Goal: Task Accomplishment & Management: Complete application form

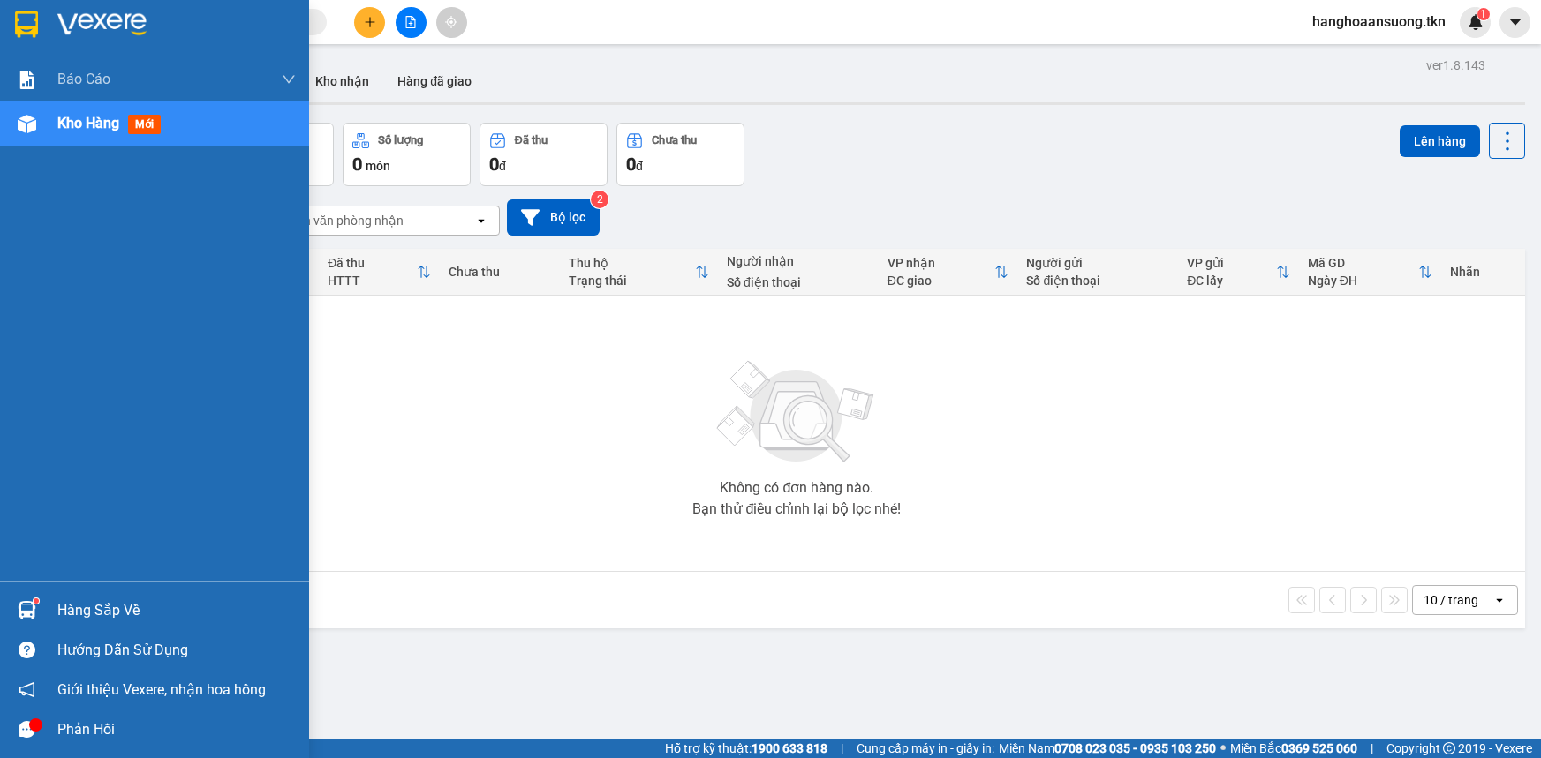
click at [54, 625] on div "Hàng sắp về" at bounding box center [154, 611] width 309 height 40
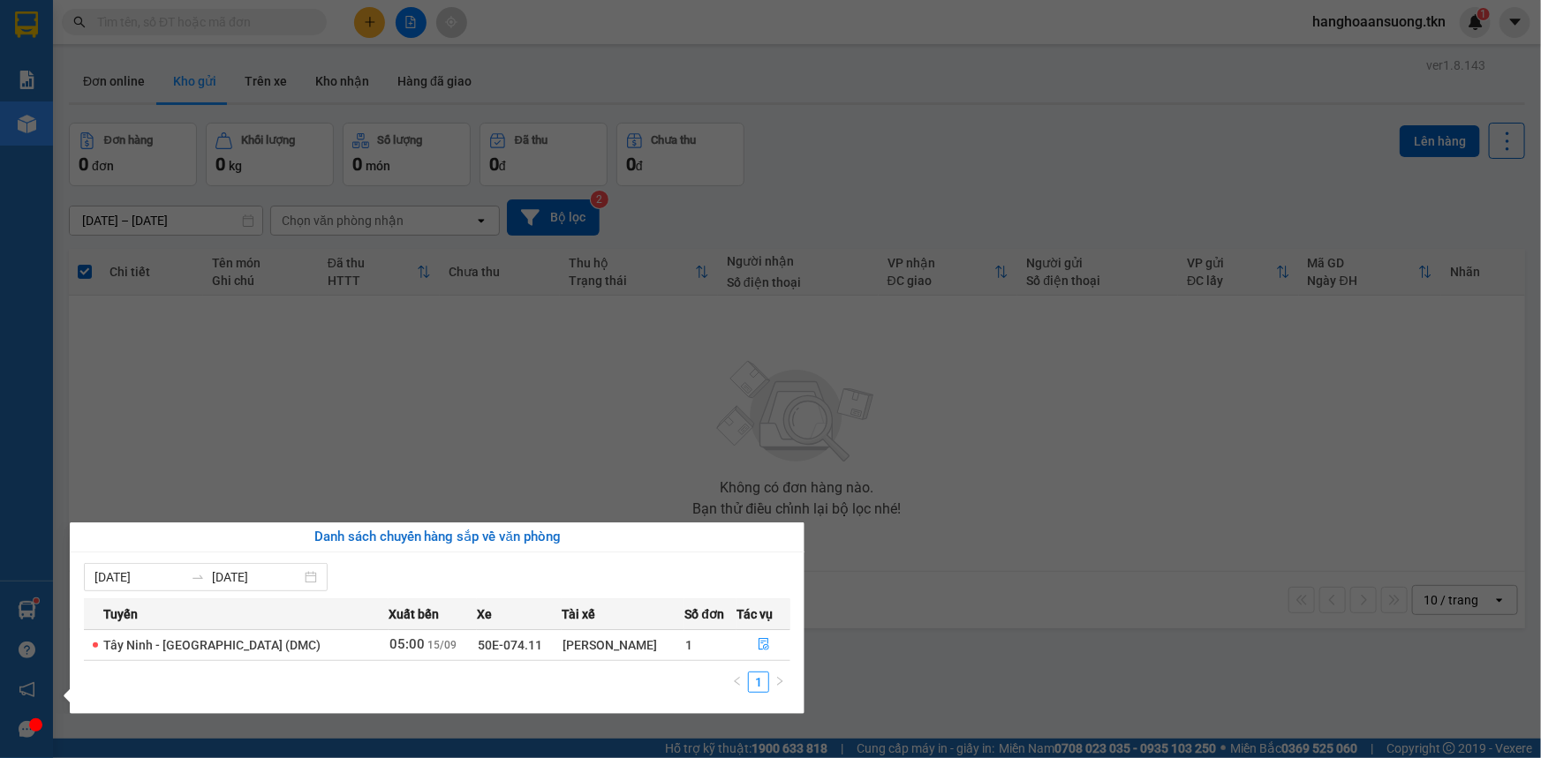
click at [385, 445] on section "Kết quả tìm kiếm ( 0 ) Bộ lọc No Data hanghoaansuong.tkn 1 Báo cáo Mẫu 1: Báo c…" at bounding box center [770, 379] width 1541 height 758
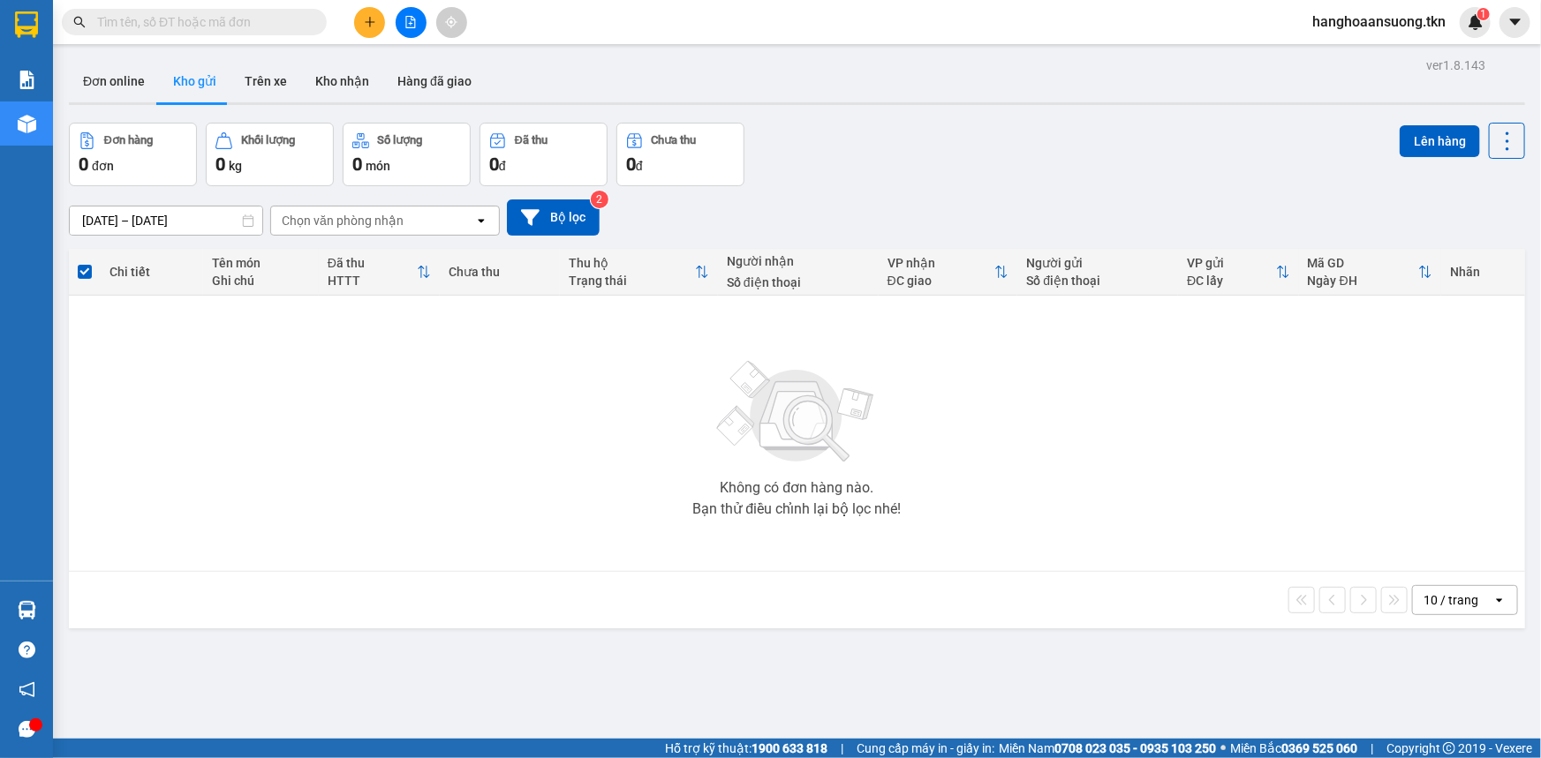
click at [240, 17] on input "text" at bounding box center [201, 21] width 208 height 19
click at [250, 19] on input "text" at bounding box center [201, 21] width 208 height 19
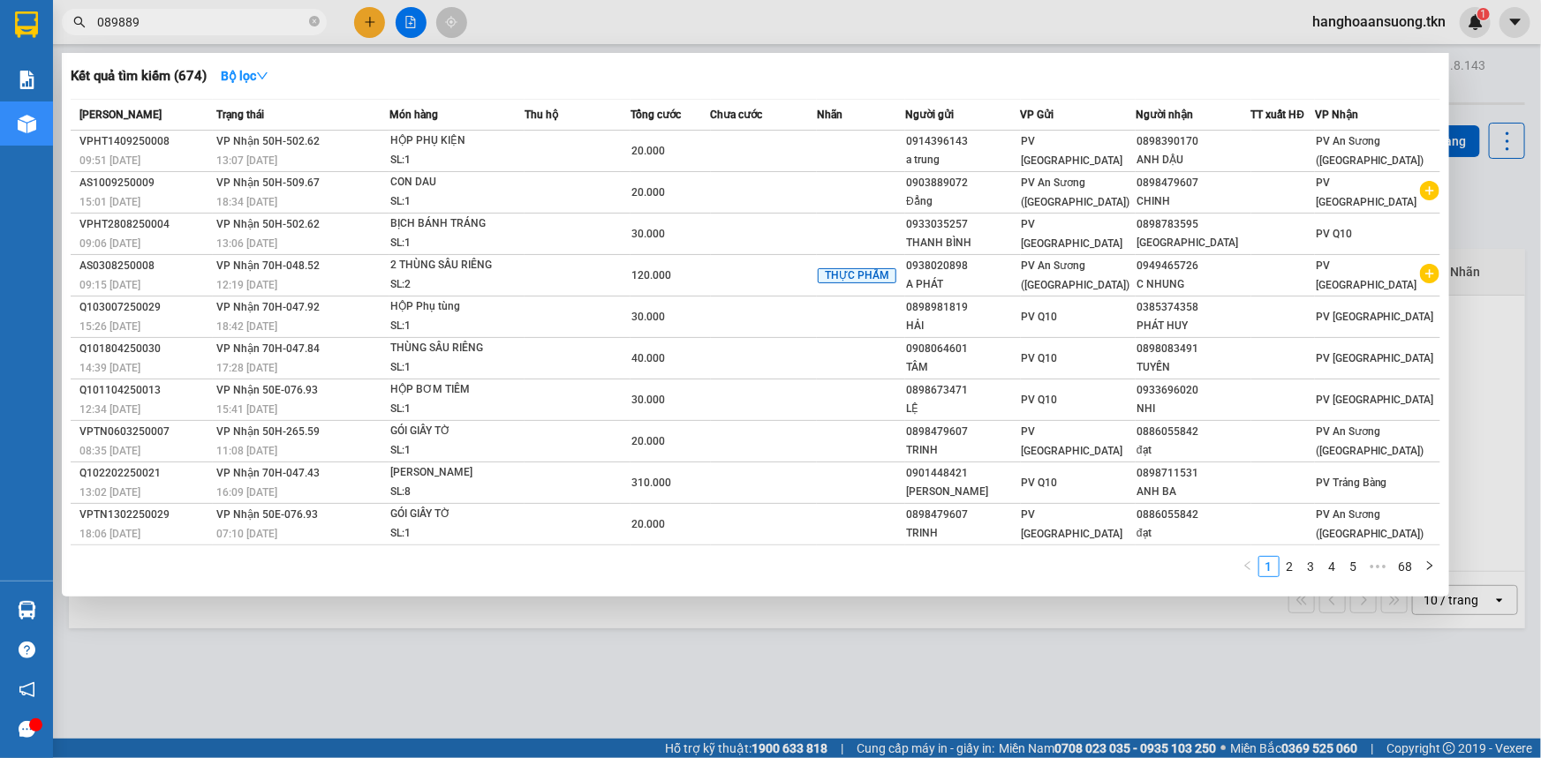
type input "0898890"
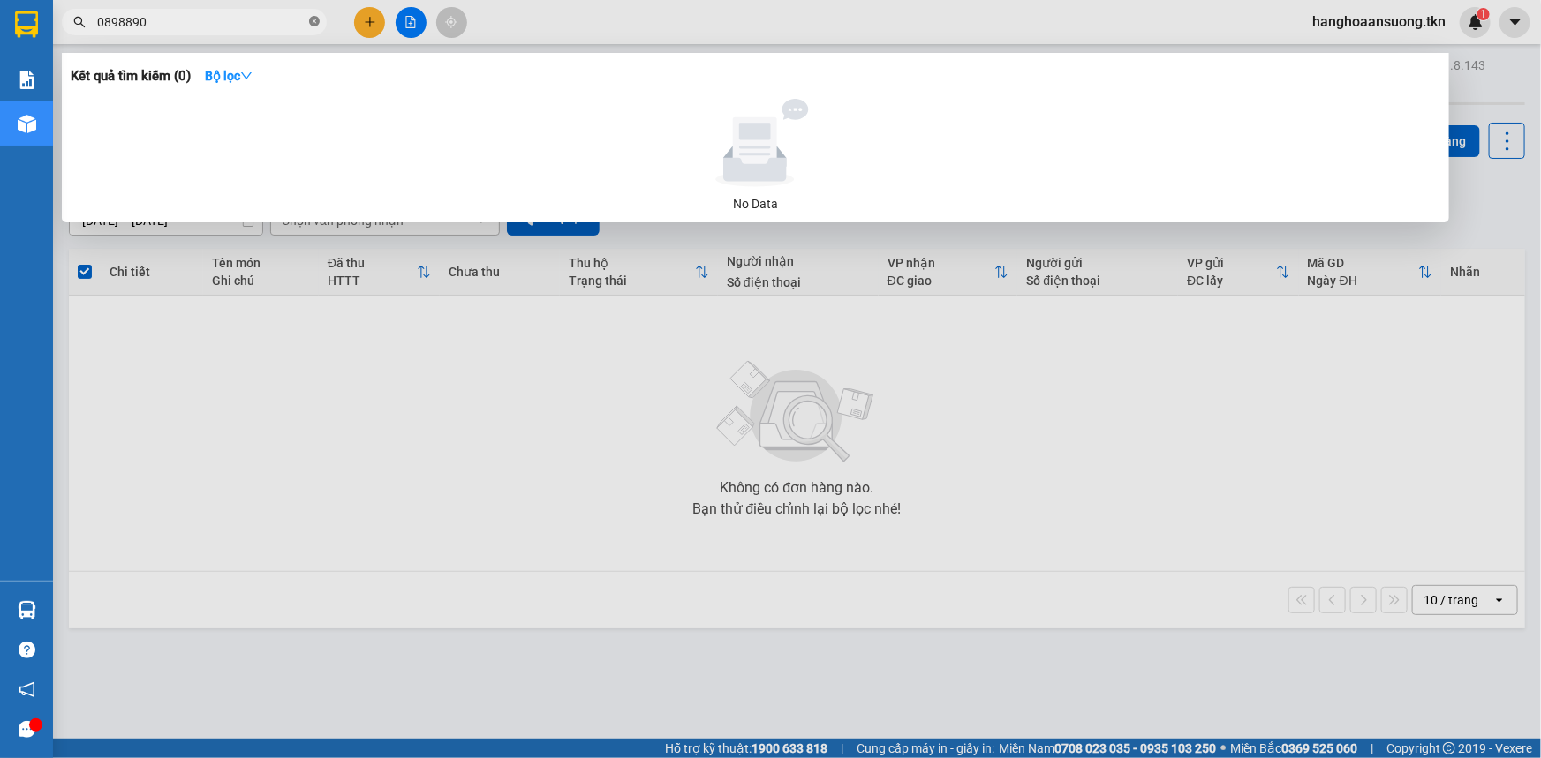
click at [314, 23] on icon "close-circle" at bounding box center [314, 21] width 11 height 11
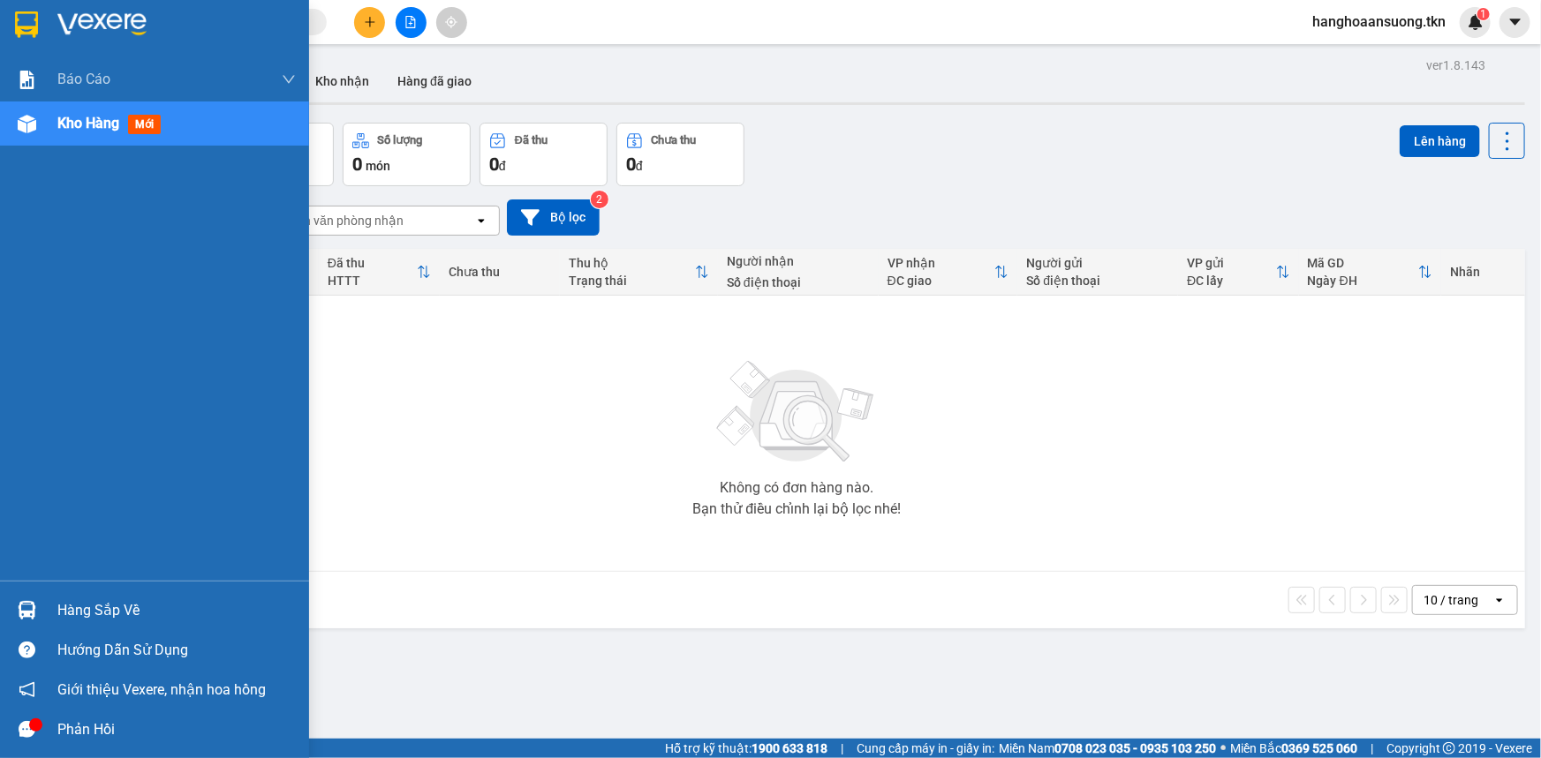
click at [88, 126] on span "Kho hàng" at bounding box center [88, 123] width 62 height 17
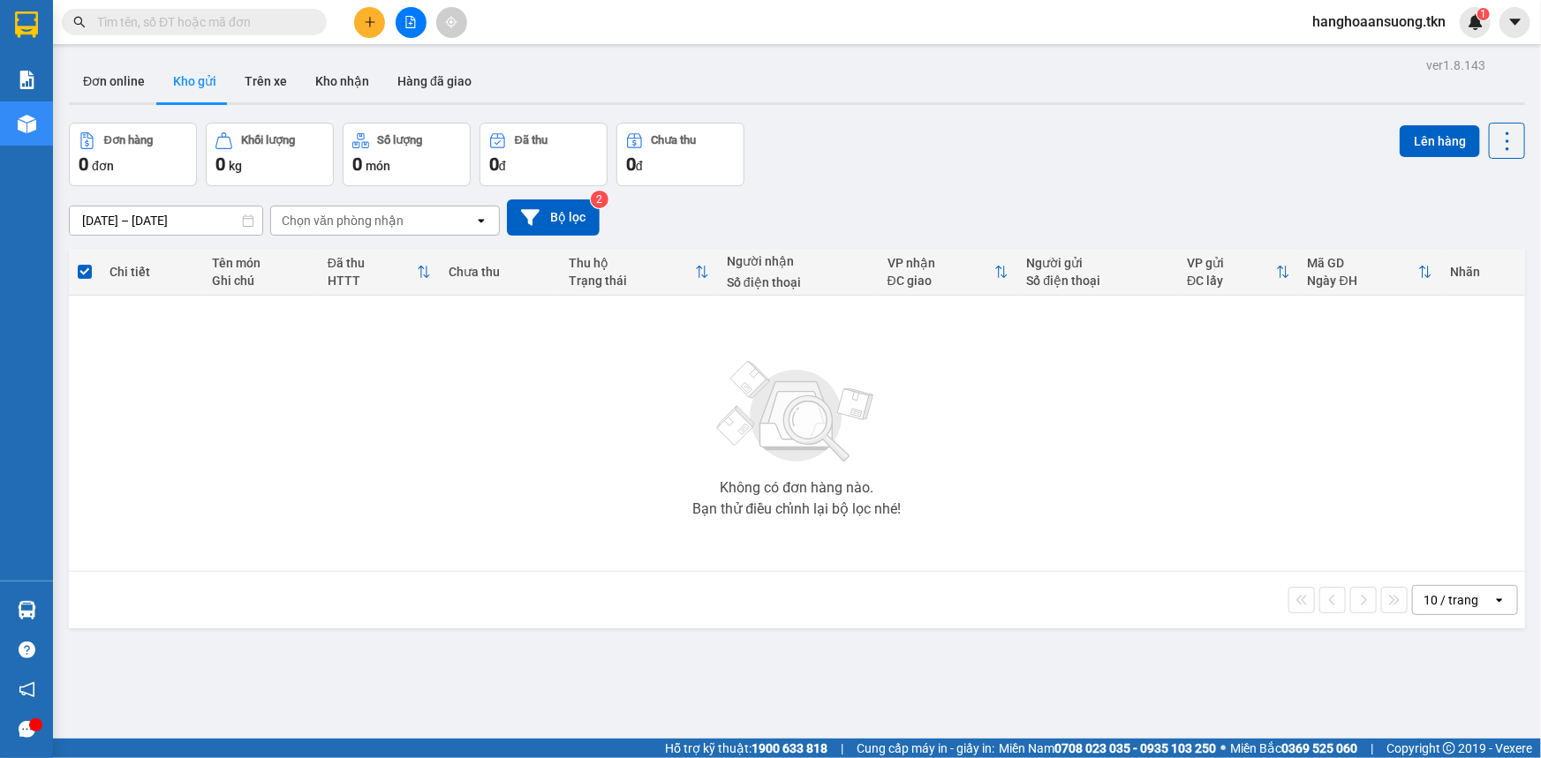
click at [486, 437] on div "Không có đơn hàng nào. Bạn thử điều chỉnh lại bộ lọc nhé!" at bounding box center [797, 433] width 1438 height 265
click at [192, 15] on input "text" at bounding box center [201, 21] width 208 height 19
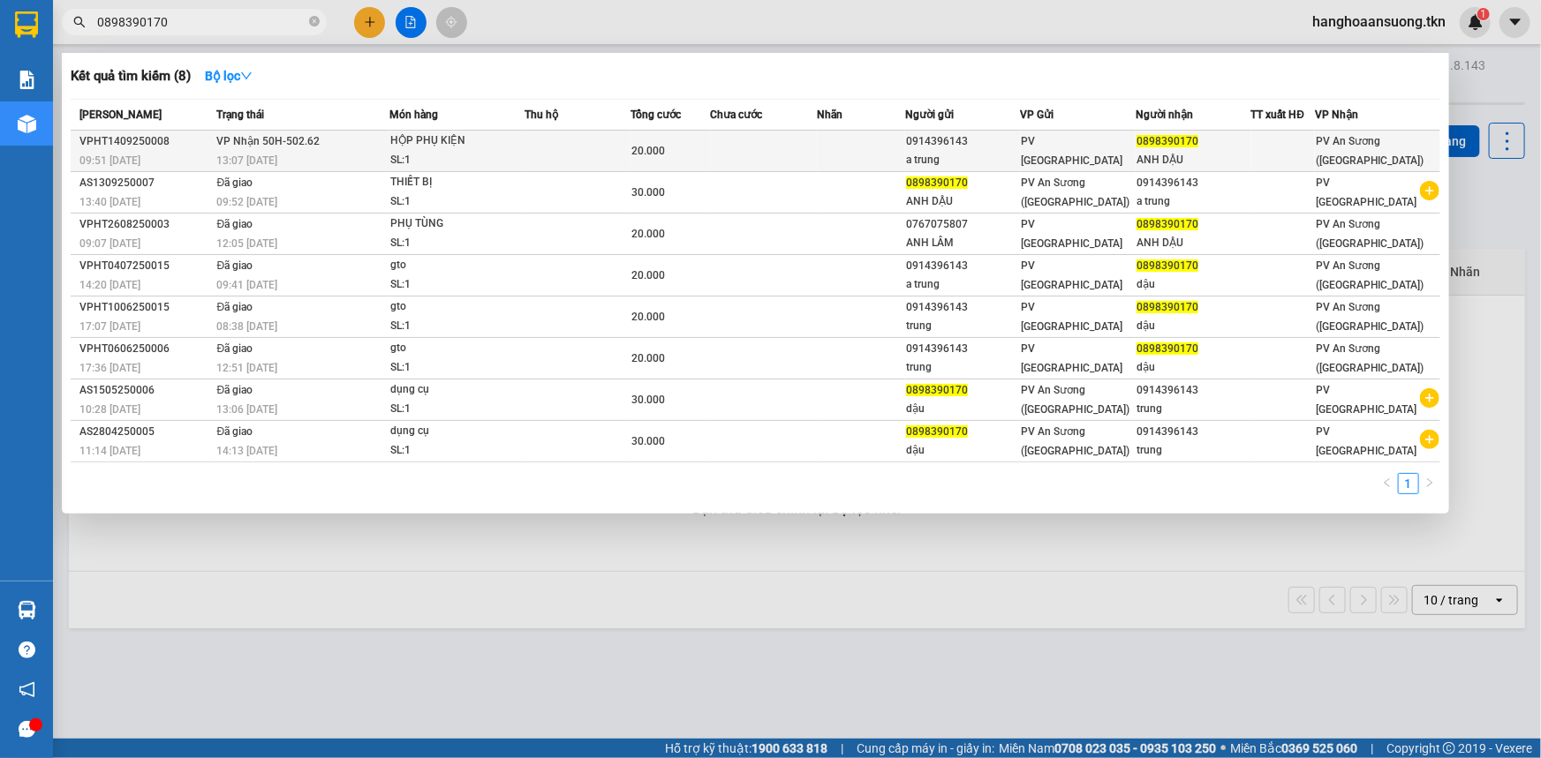
type input "0898390170"
click at [821, 149] on td at bounding box center [861, 151] width 88 height 41
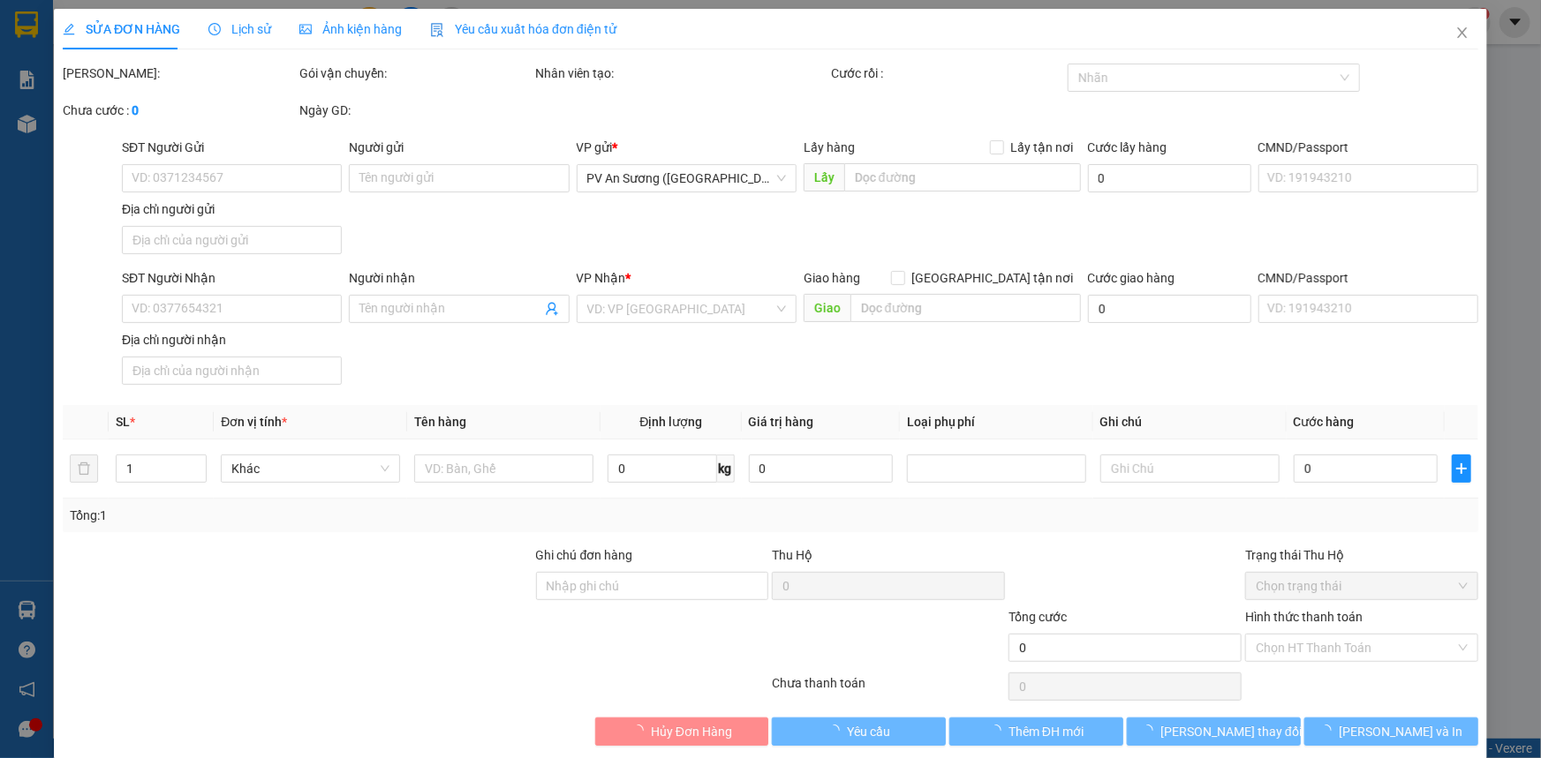
type input "0914396143"
type input "a trung"
type input "0898390170"
type input "ANH DẬU"
type input "20.000"
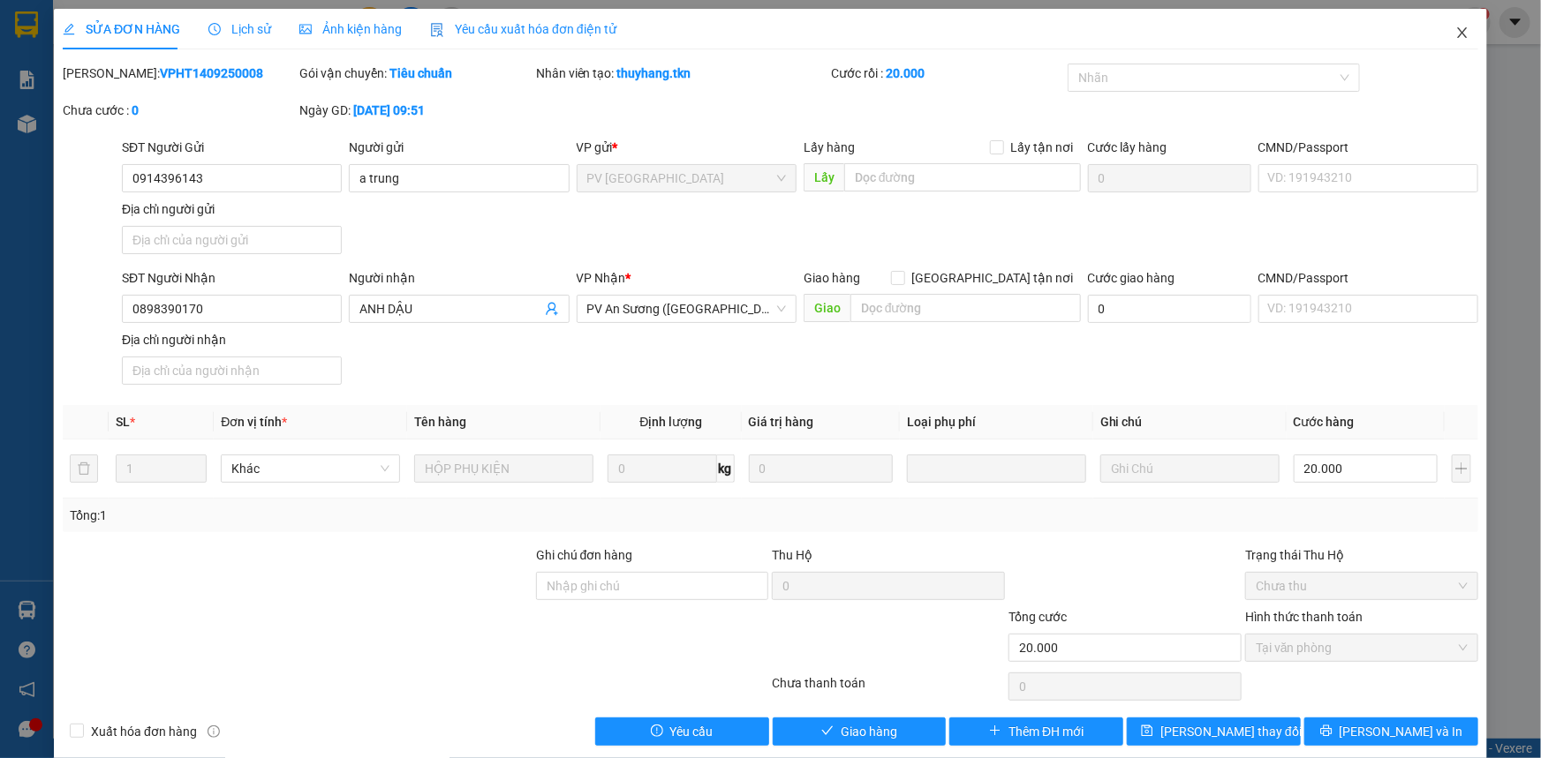
click at [1461, 30] on span "Close" at bounding box center [1461, 33] width 49 height 49
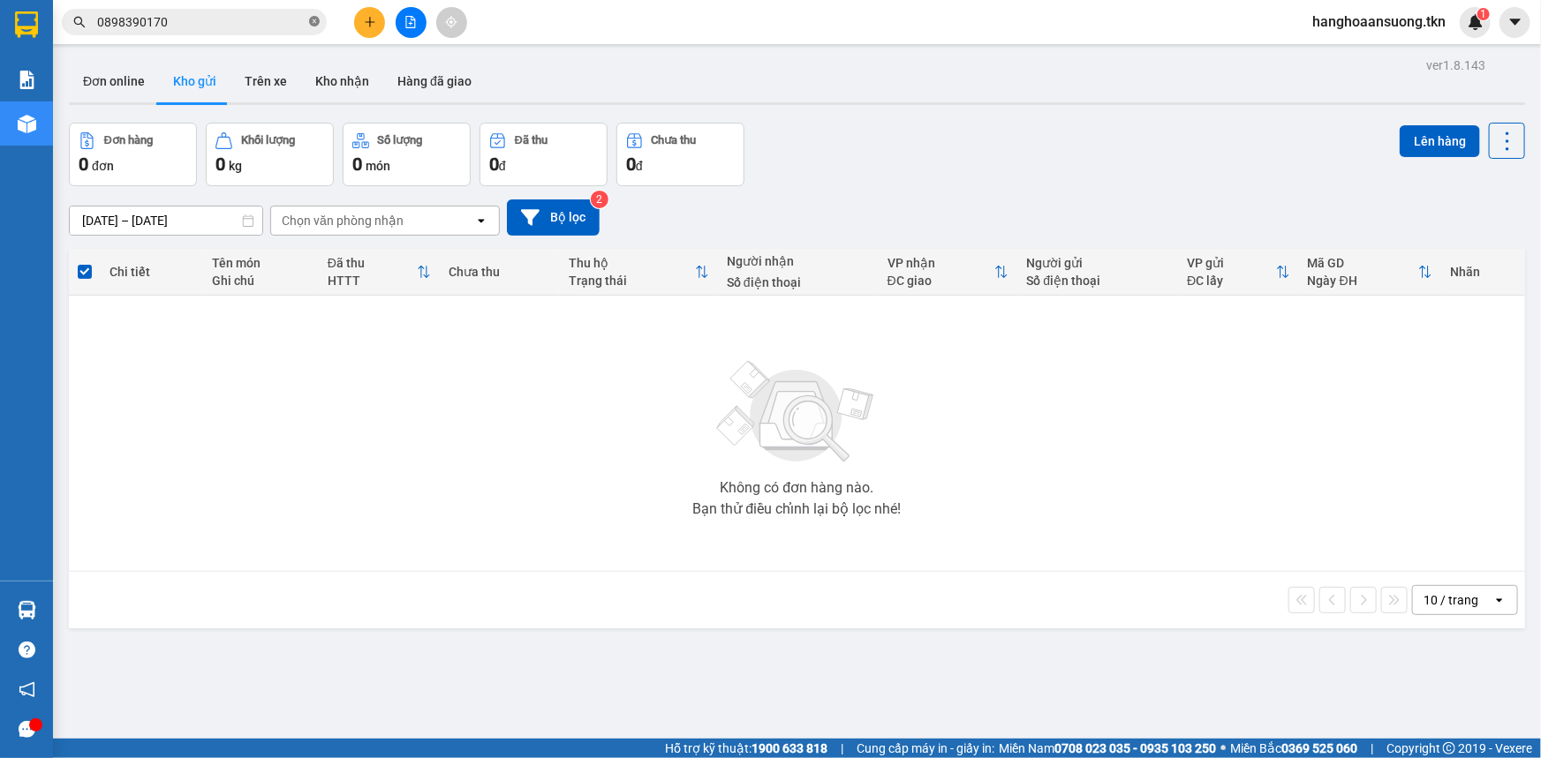
click at [318, 24] on icon "close-circle" at bounding box center [314, 21] width 11 height 11
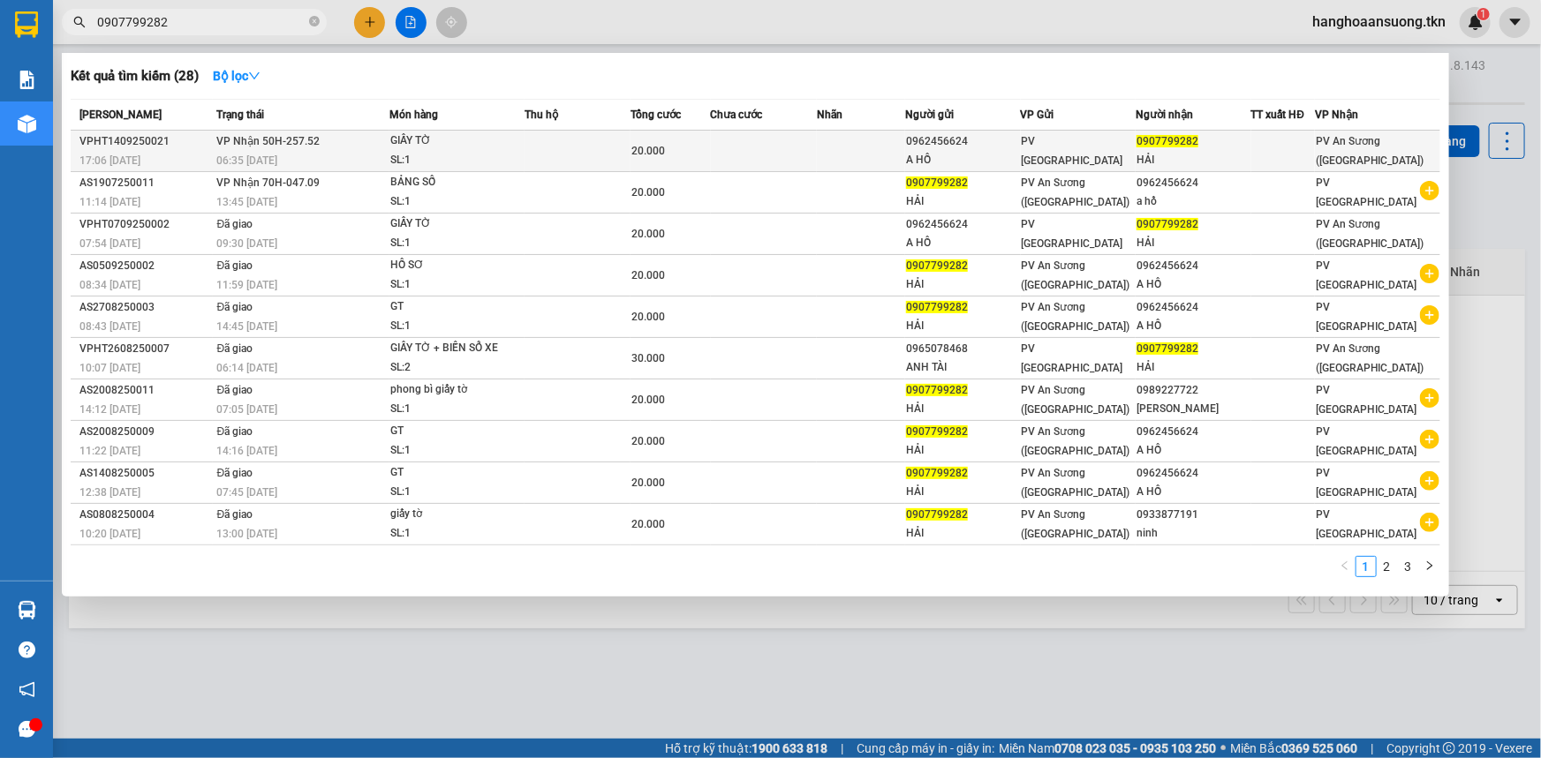
type input "0907799282"
click at [813, 145] on td at bounding box center [764, 151] width 106 height 41
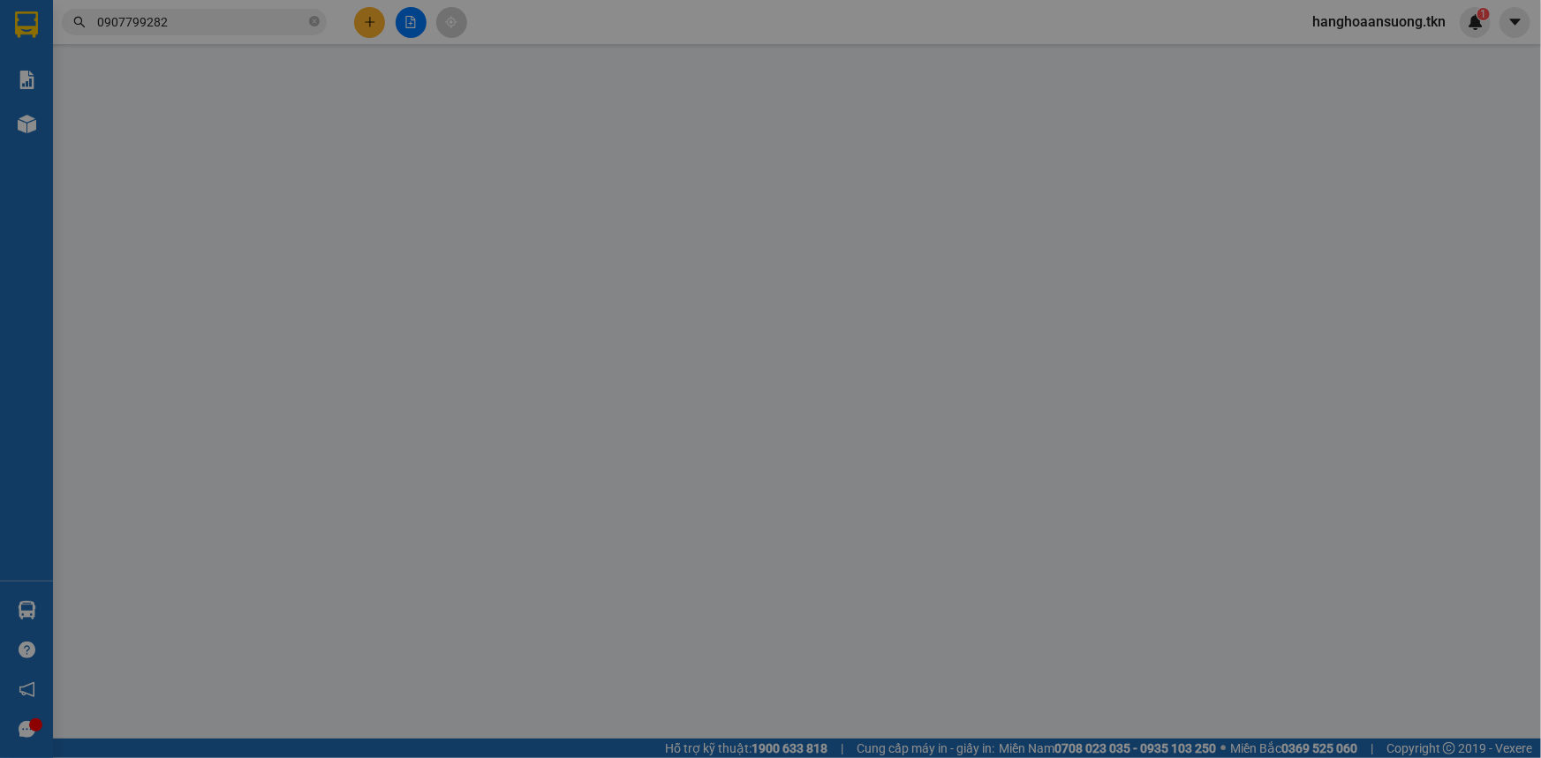
type input "0962456624"
type input "A HỒ"
type input "0907799282"
type input "HẢI"
type input "20.000"
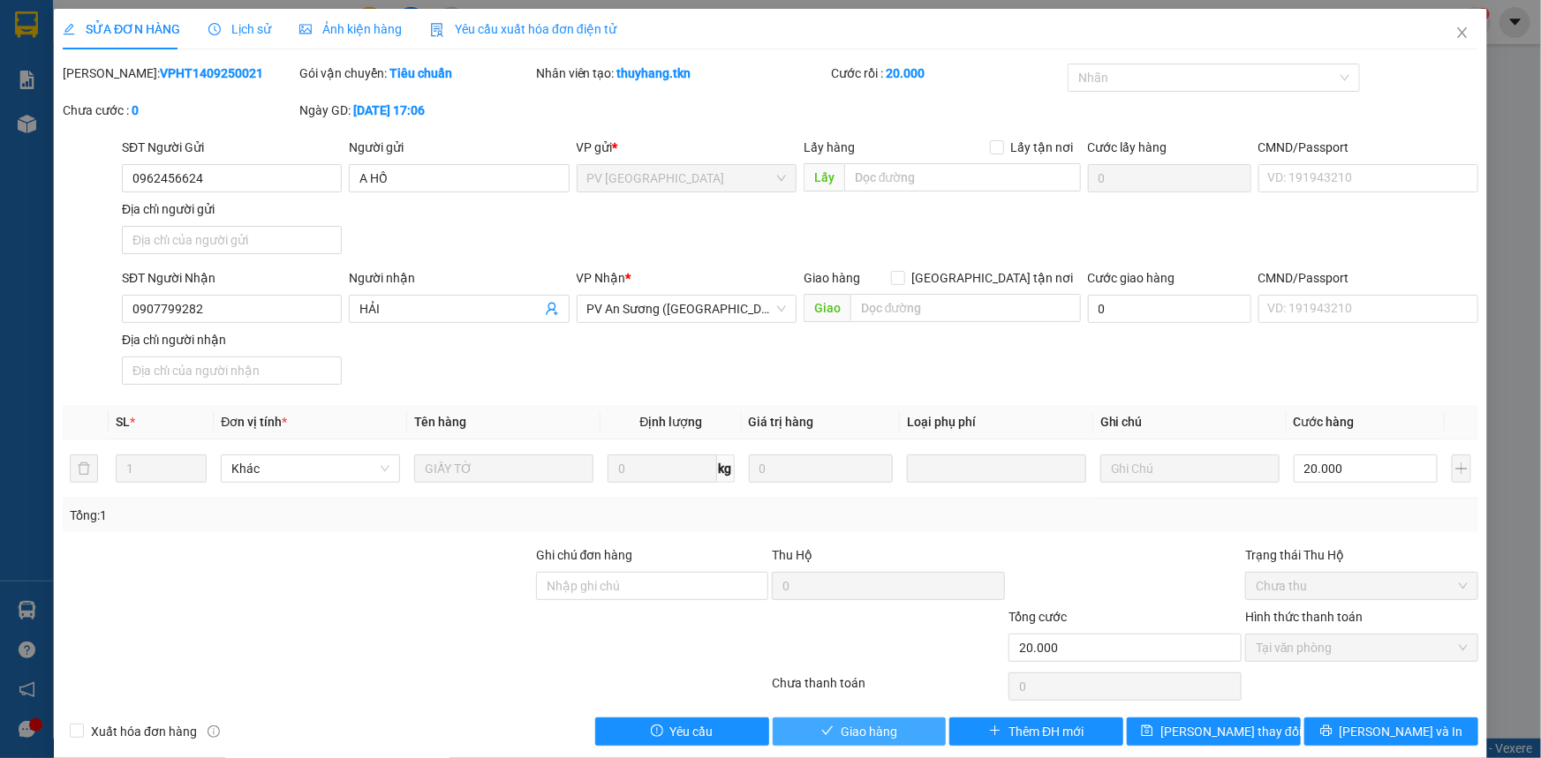
click at [847, 738] on span "Giao hàng" at bounding box center [869, 731] width 57 height 19
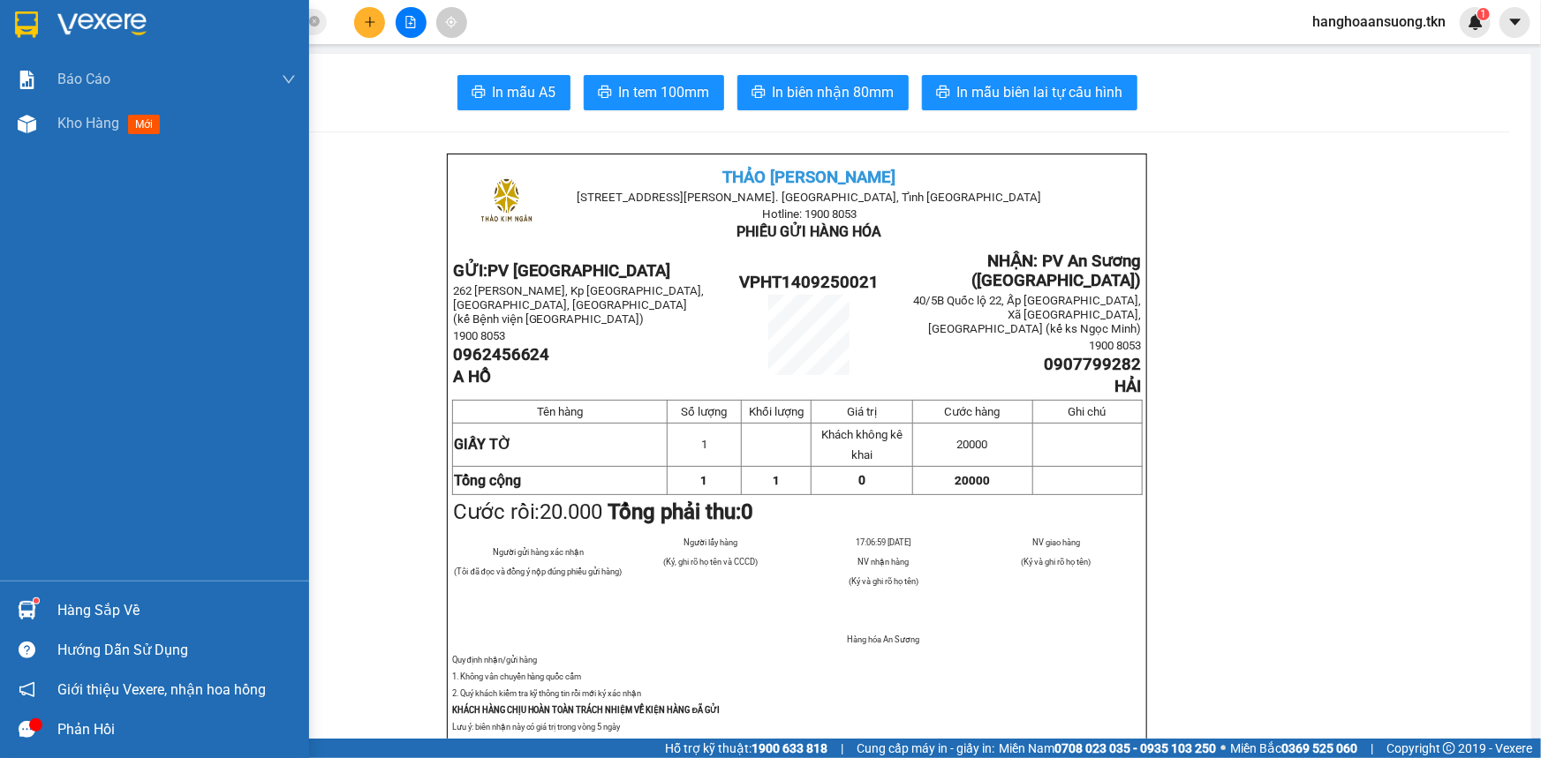
click at [52, 594] on div "Hàng sắp về" at bounding box center [154, 611] width 309 height 40
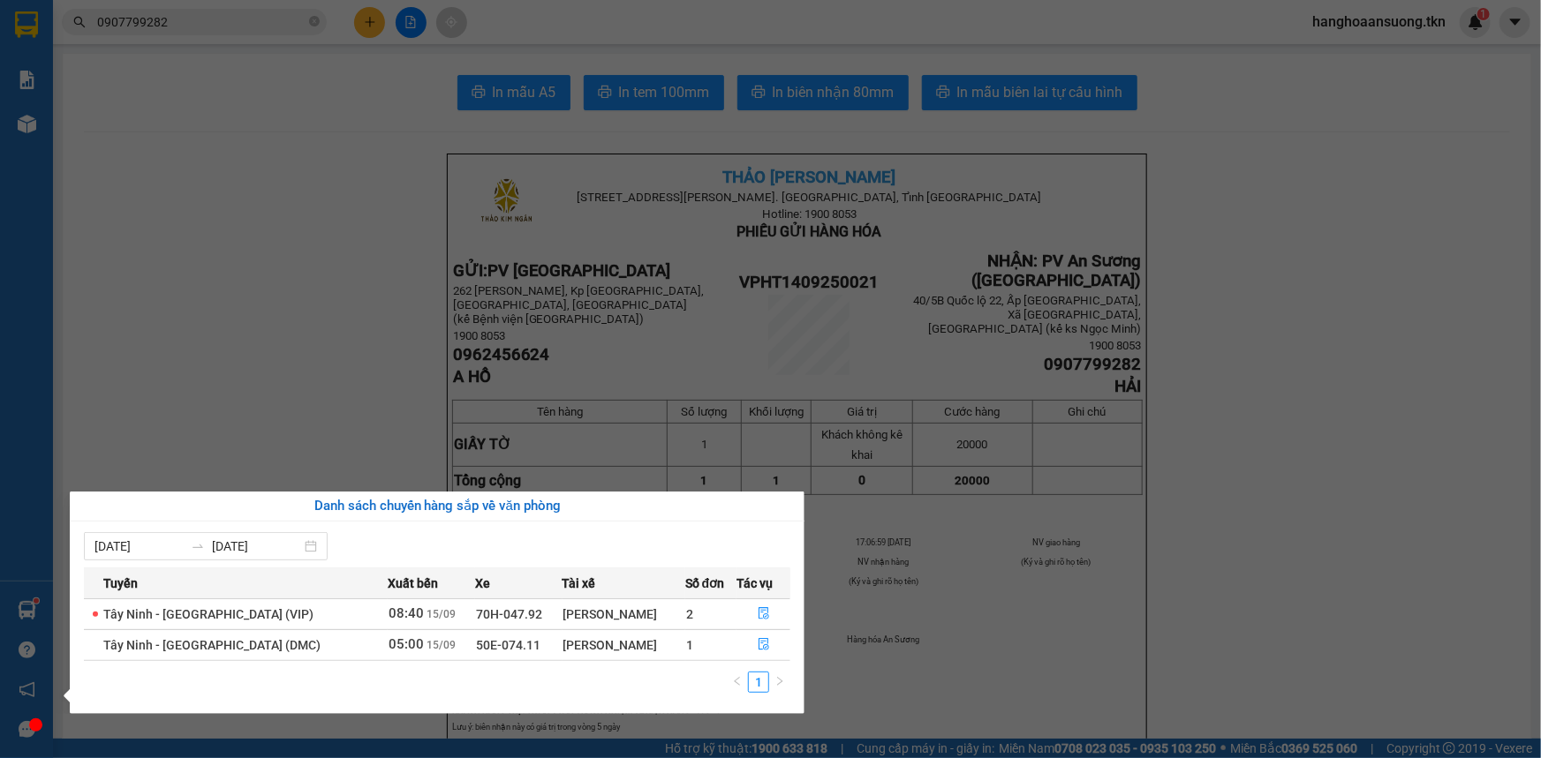
click at [222, 373] on section "Kết quả tìm kiếm ( 28 ) Bộ lọc Mã ĐH Trạng thái Món hàng Thu hộ Tổng cước Chưa …" at bounding box center [770, 379] width 1541 height 758
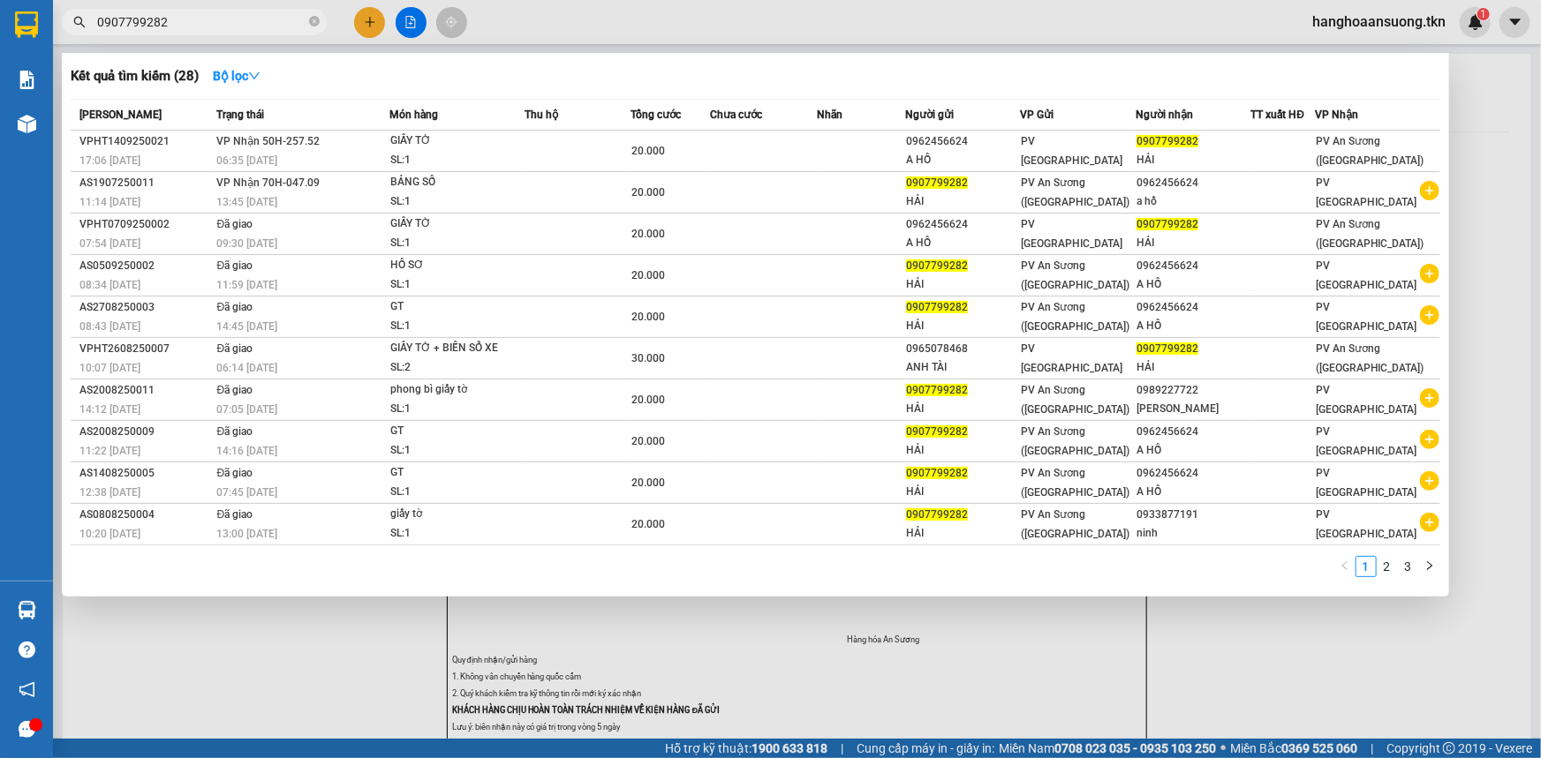
click at [165, 27] on input "0907799282" at bounding box center [201, 21] width 208 height 19
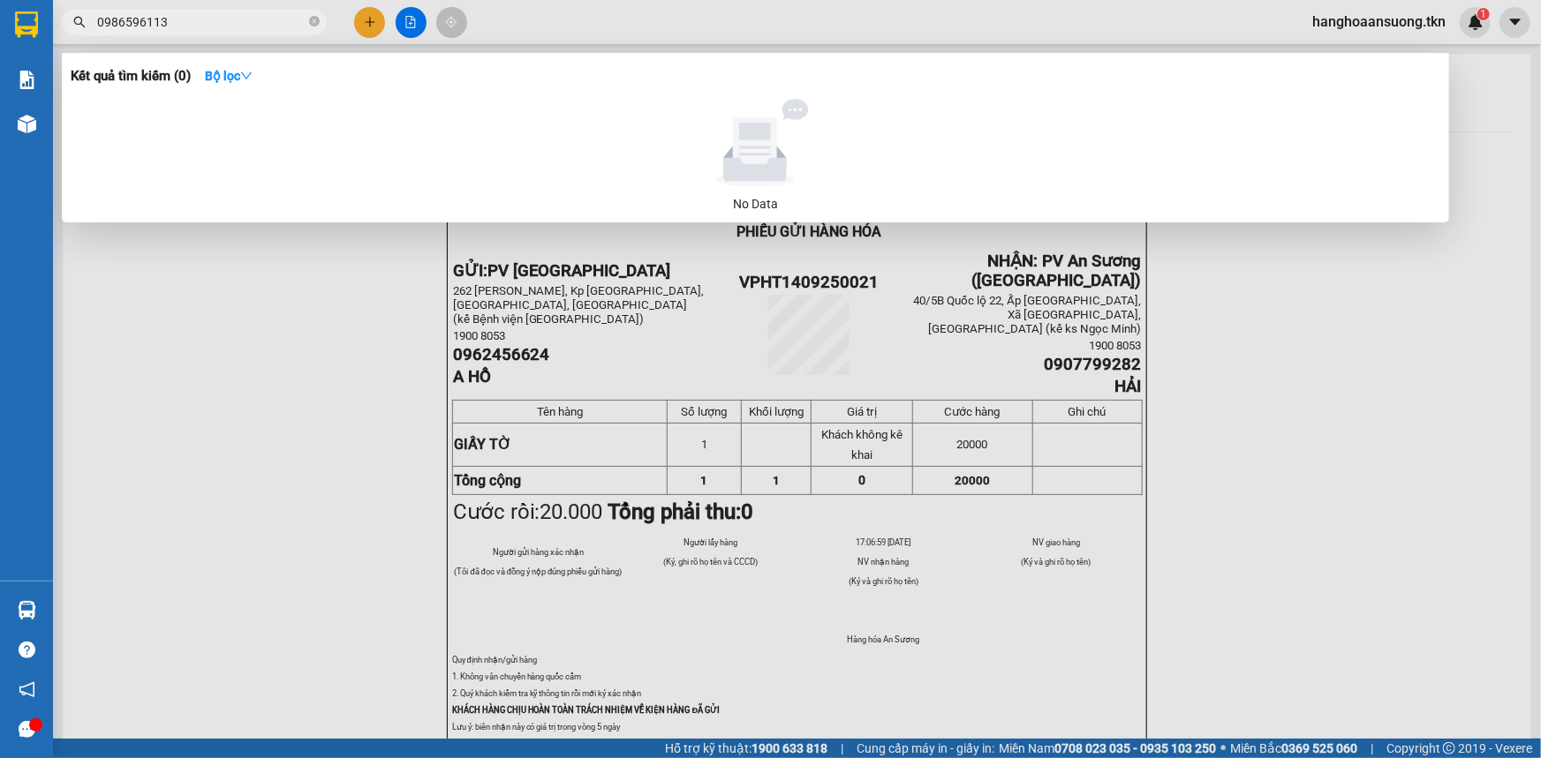
type input "0986596113"
click at [232, 30] on input "0986596113" at bounding box center [201, 21] width 208 height 19
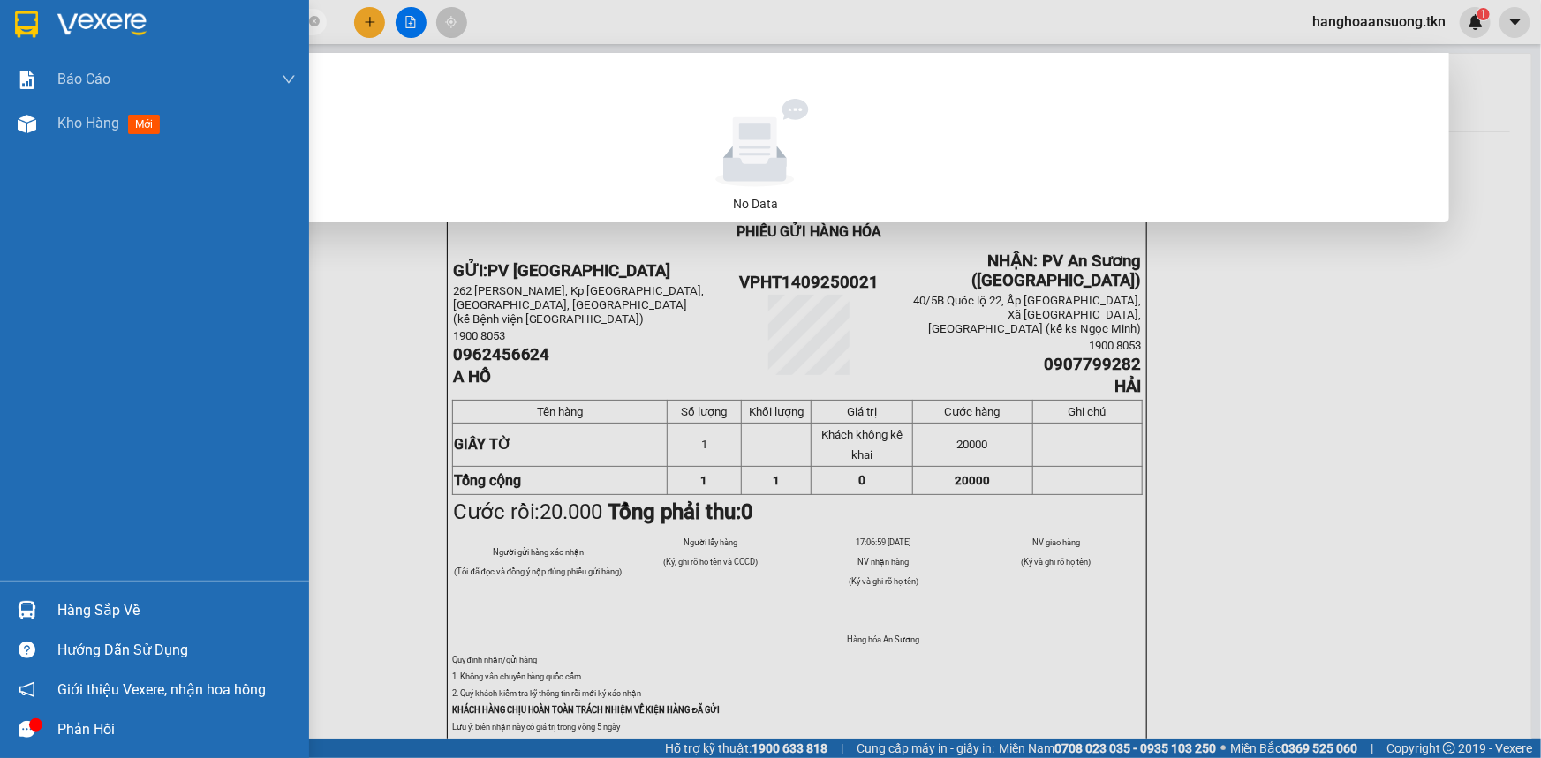
click at [31, 609] on img at bounding box center [27, 610] width 19 height 19
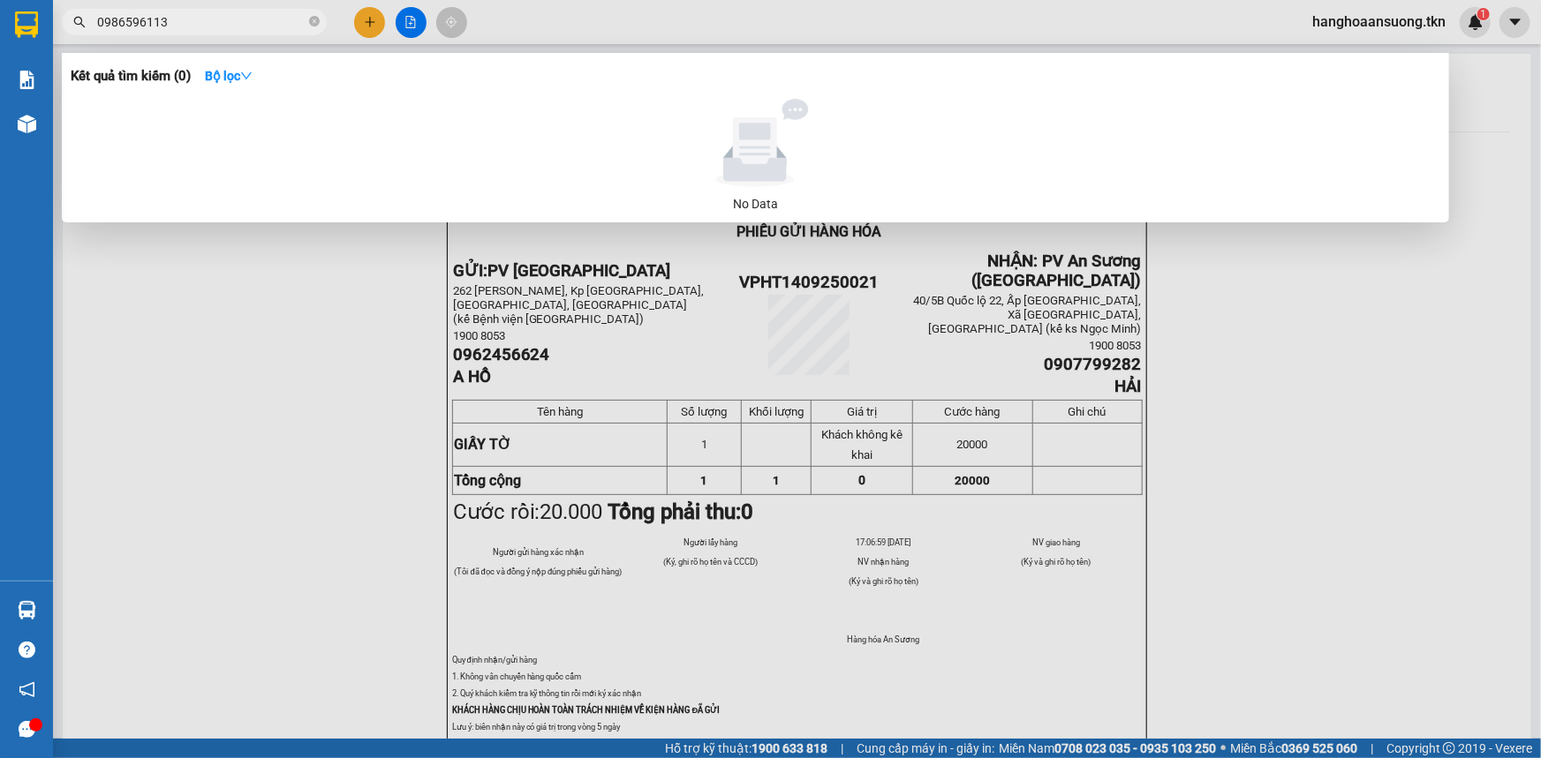
click at [303, 385] on section "Kết quả tìm kiếm ( 0 ) Bộ lọc No Data 0986596113 hanghoaansuong.tkn 1 Báo cáo M…" at bounding box center [770, 379] width 1541 height 758
click at [276, 411] on div at bounding box center [770, 379] width 1541 height 758
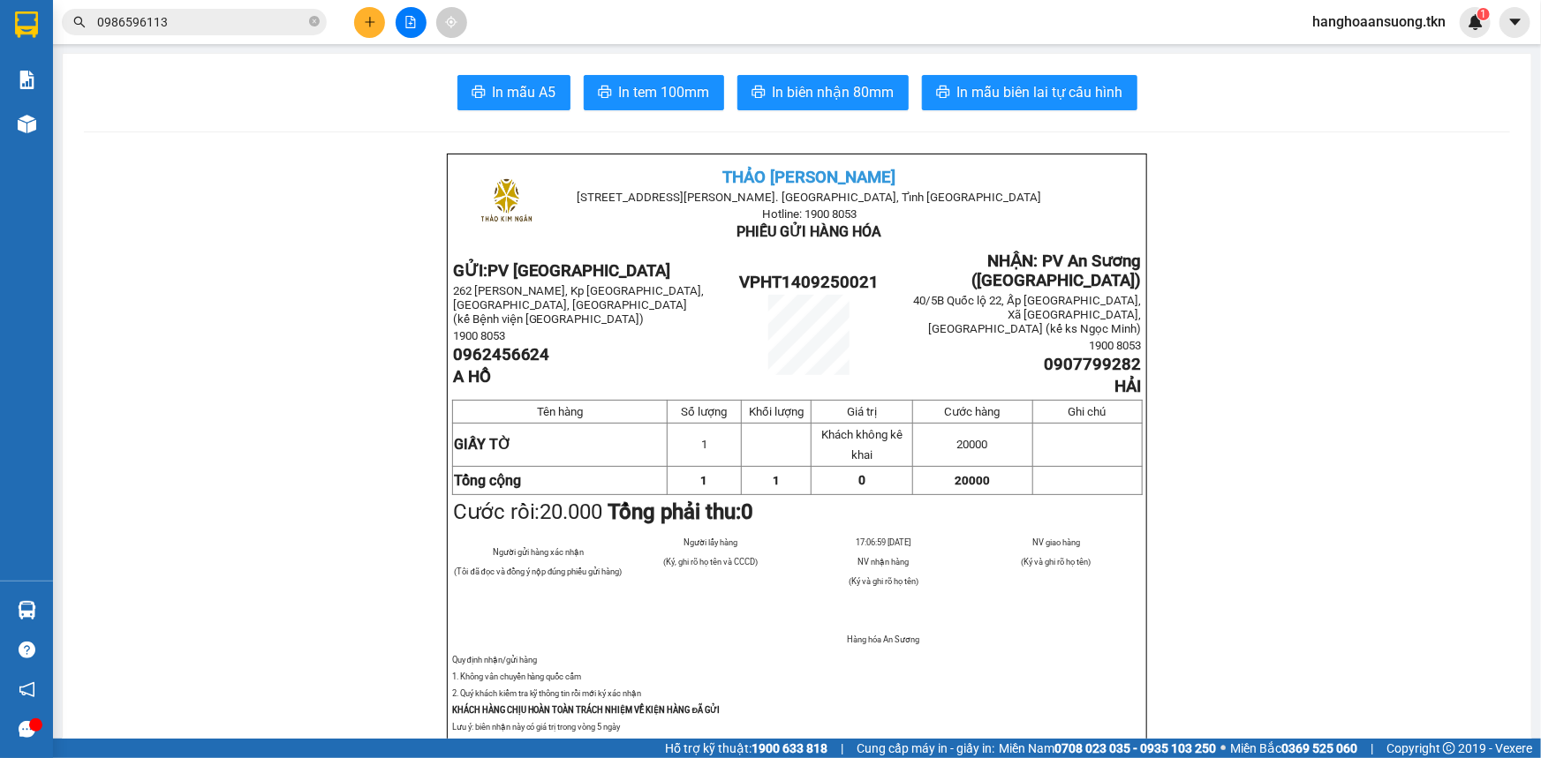
click at [204, 27] on input "0986596113" at bounding box center [201, 21] width 208 height 19
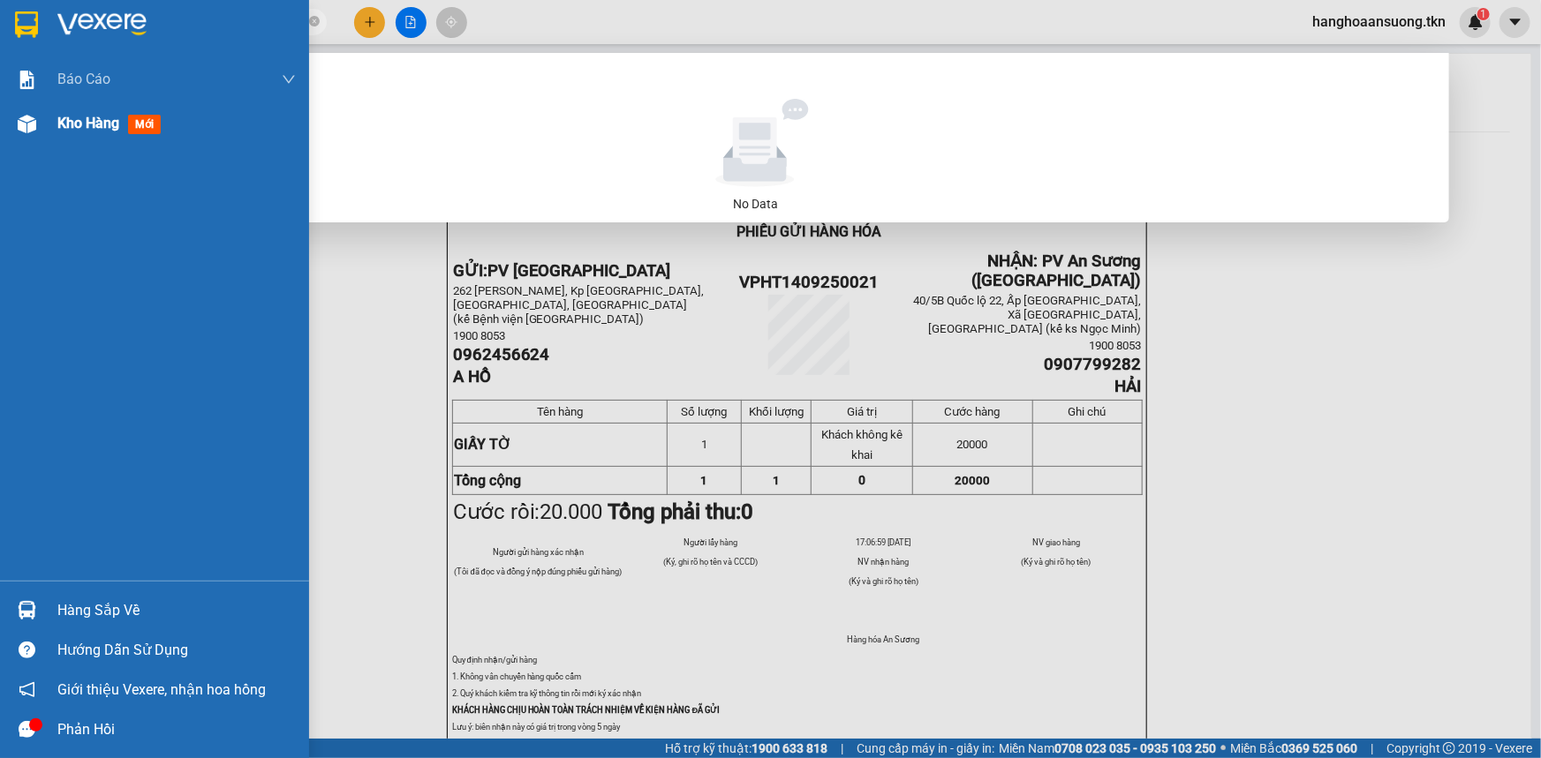
click at [59, 111] on div "Kho hàng mới" at bounding box center [176, 124] width 238 height 44
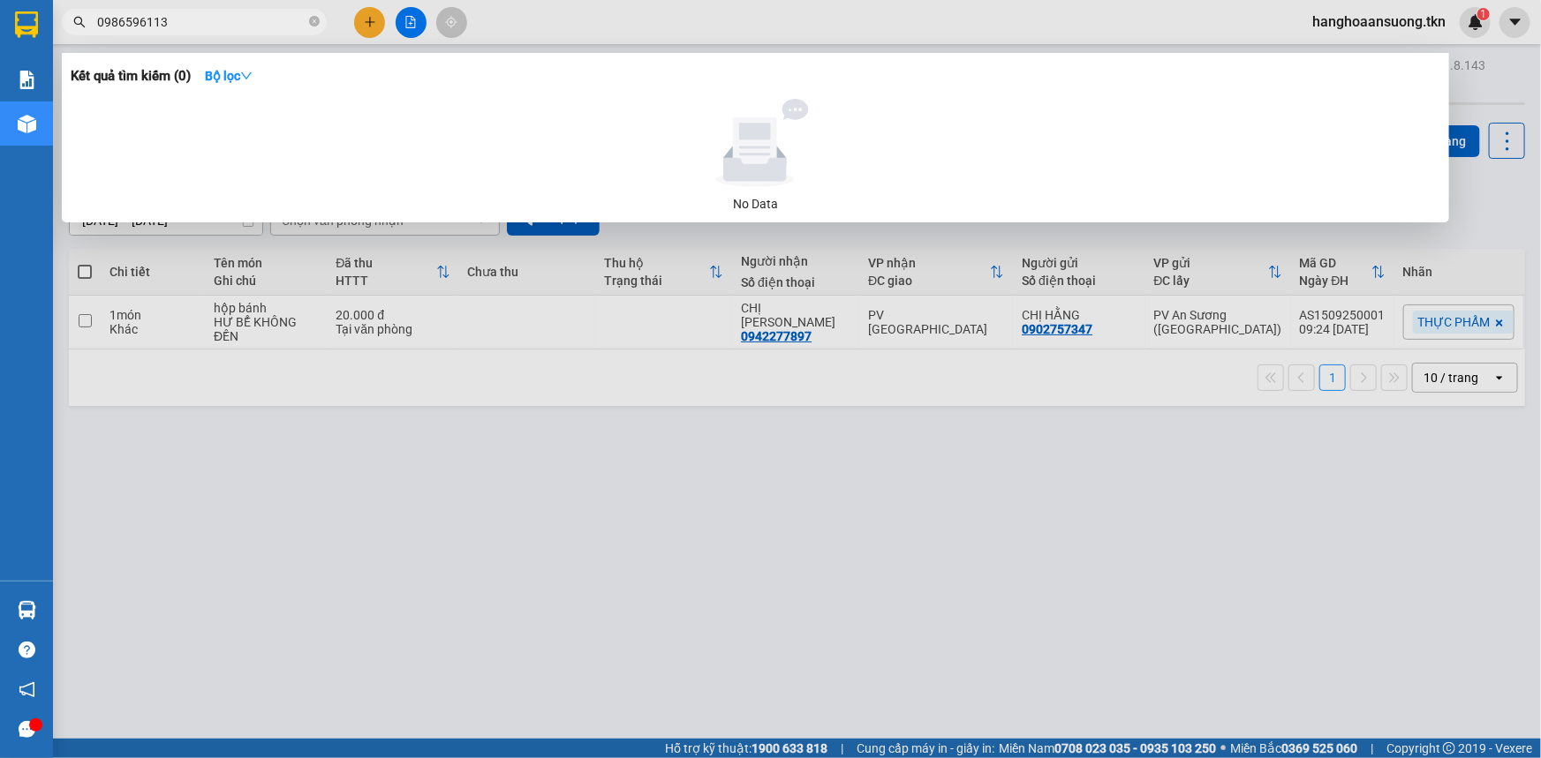
click at [343, 468] on div at bounding box center [770, 379] width 1541 height 758
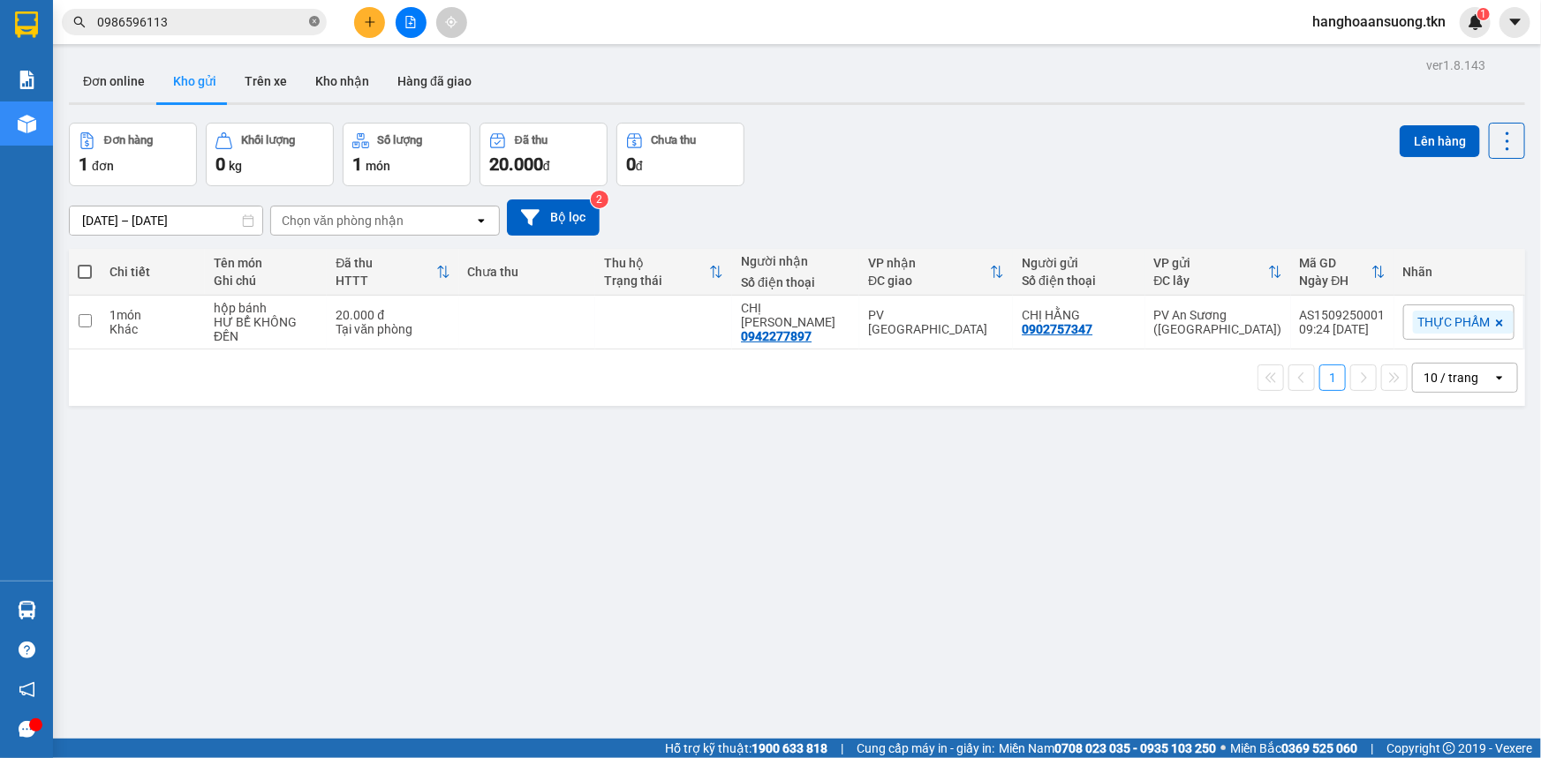
click at [313, 22] on icon "close-circle" at bounding box center [314, 21] width 11 height 11
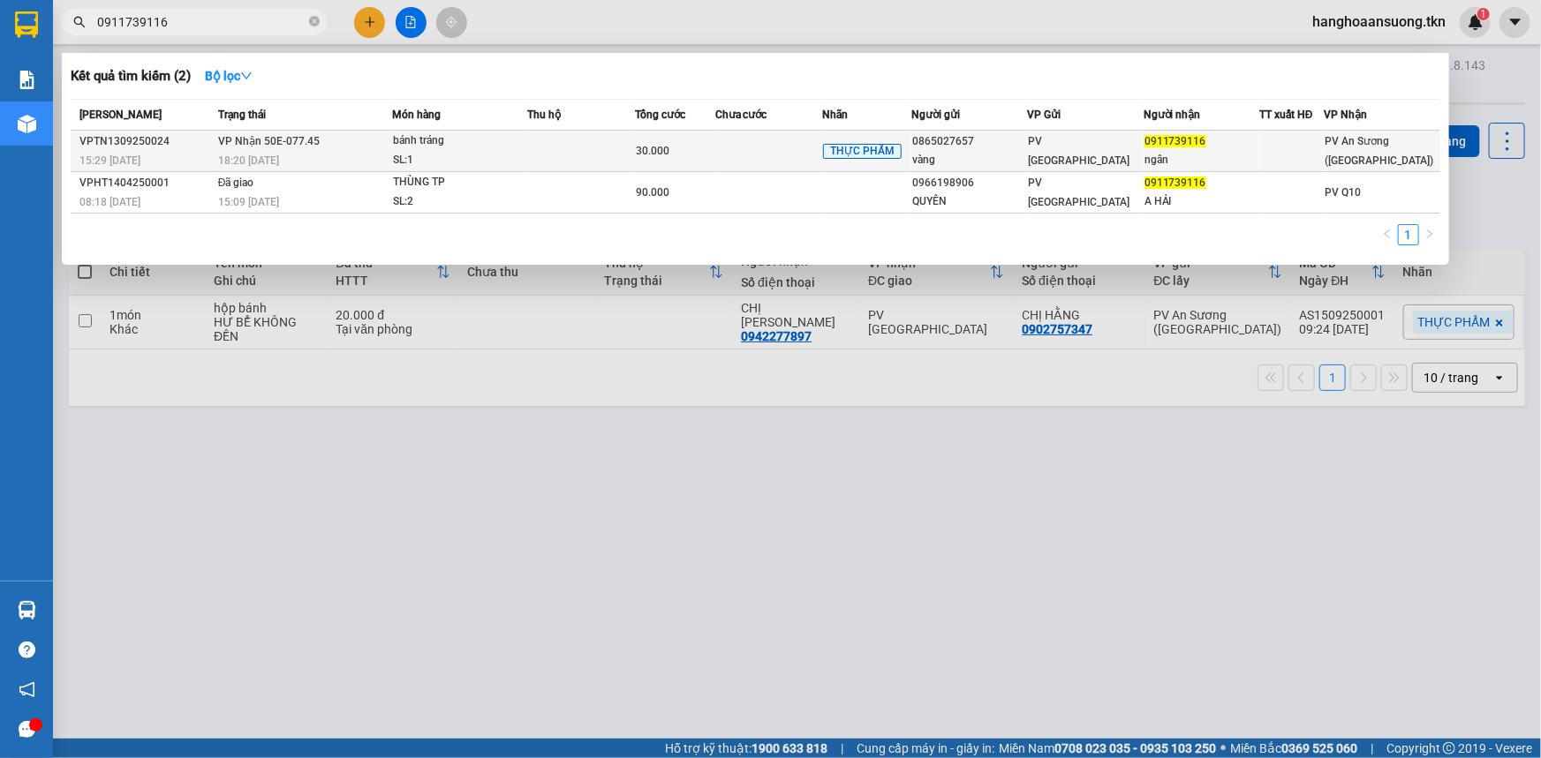
type input "0911739116"
click at [539, 149] on td at bounding box center [580, 151] width 107 height 41
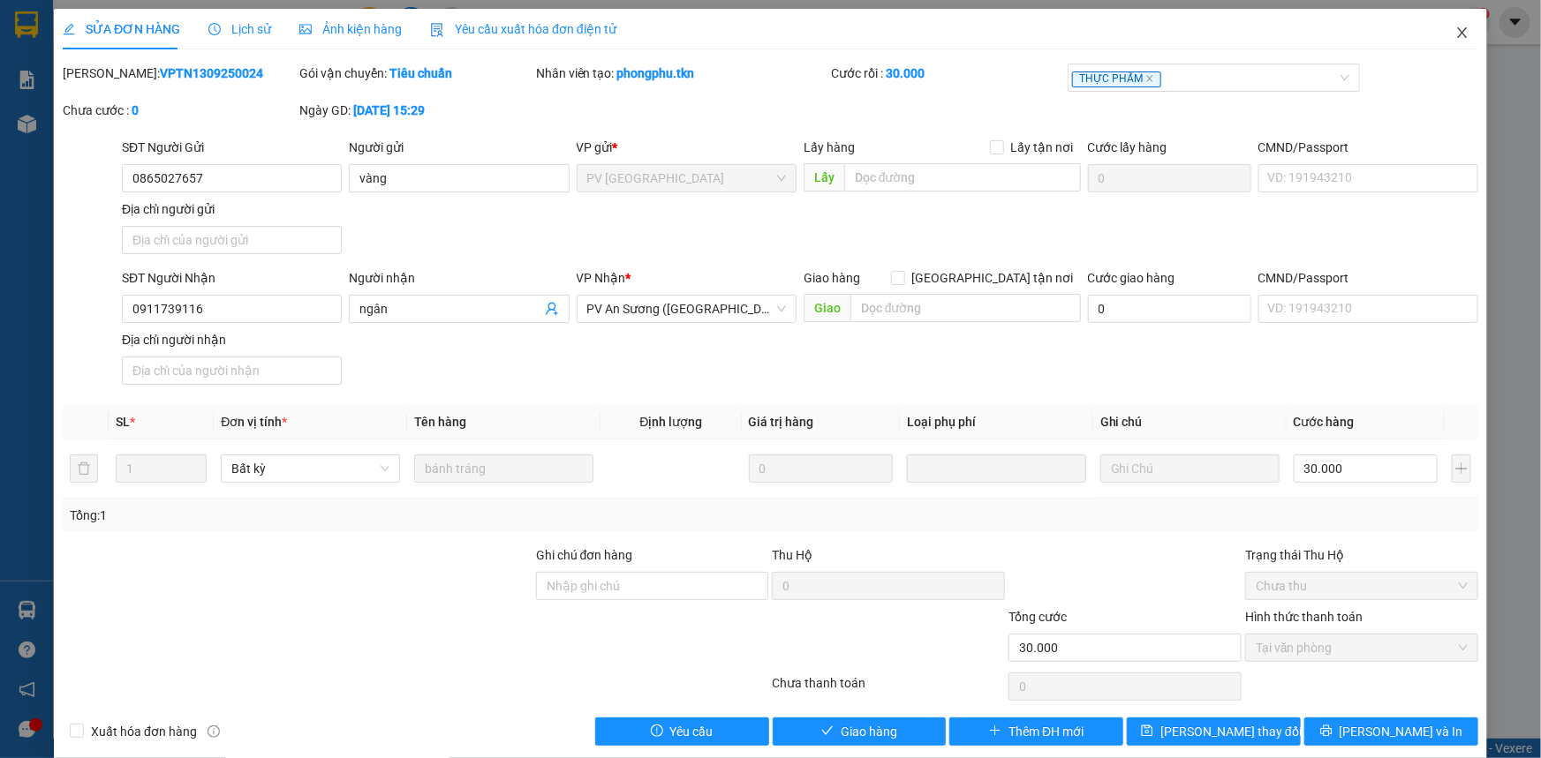
click at [1457, 36] on icon "close" at bounding box center [1462, 32] width 10 height 11
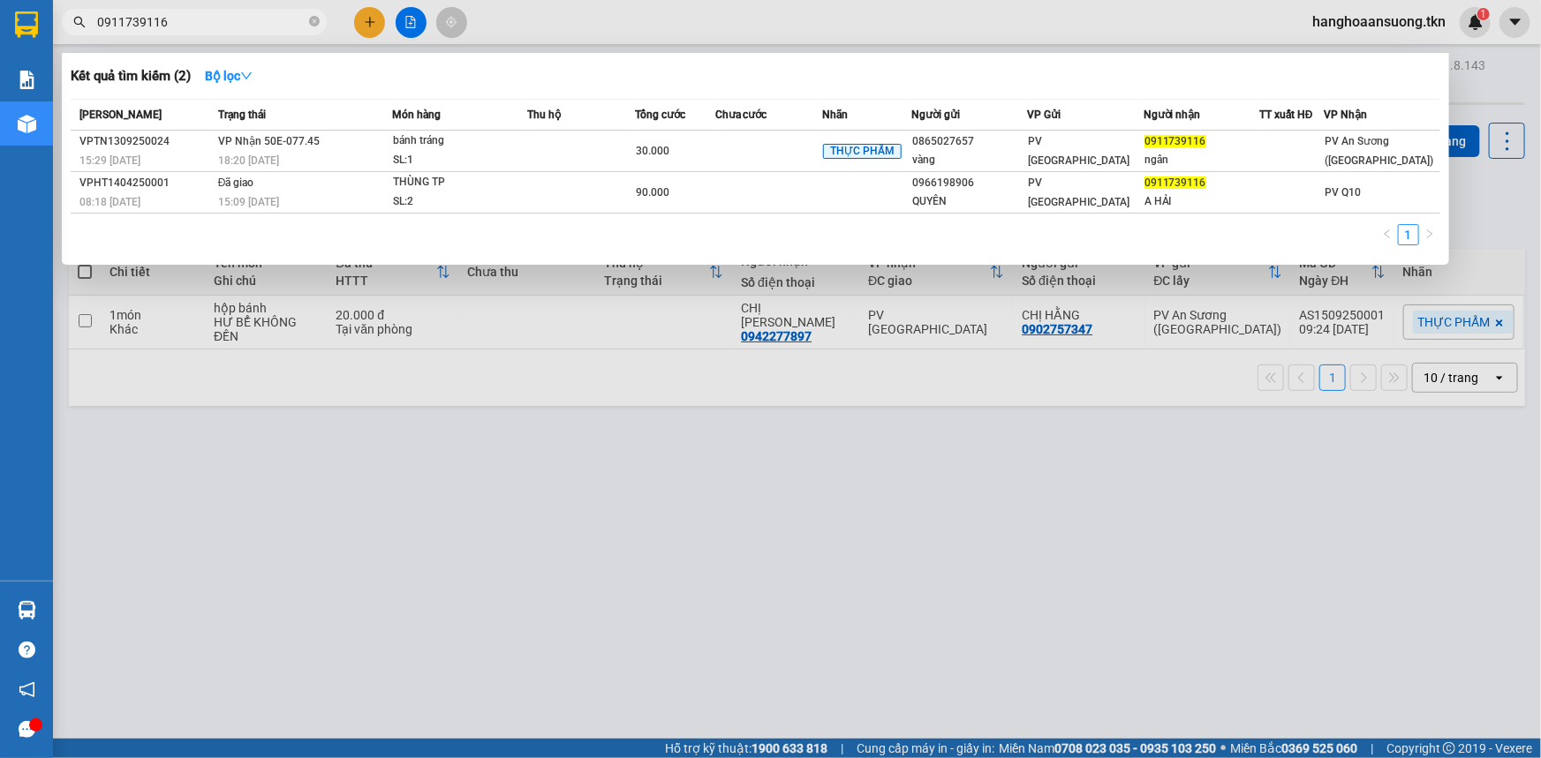
click at [268, 27] on input "0911739116" at bounding box center [201, 21] width 208 height 19
click at [338, 159] on div "18:20 [DATE]" at bounding box center [304, 160] width 173 height 19
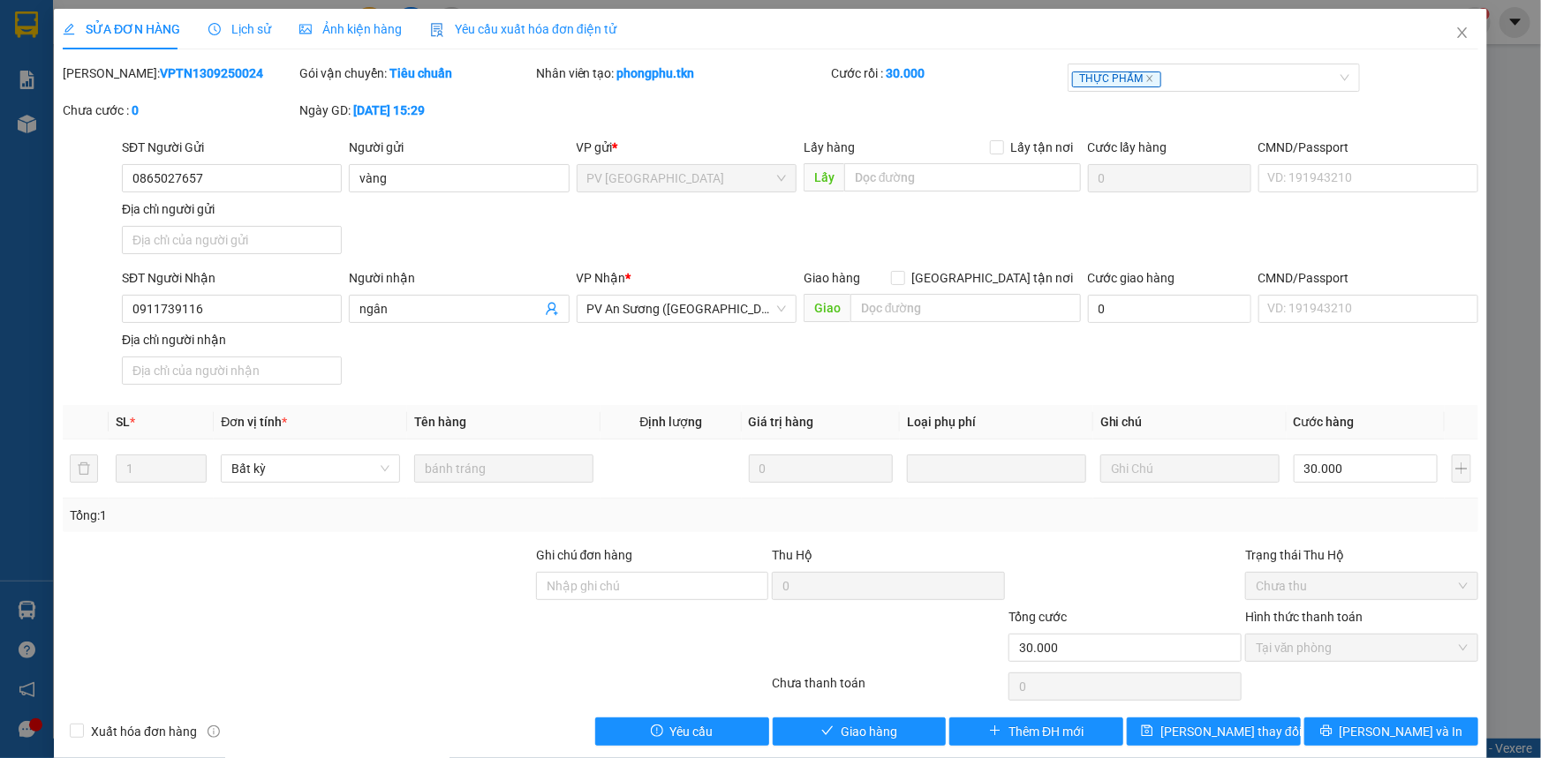
click at [247, 39] on div "Lịch sử" at bounding box center [239, 29] width 63 height 41
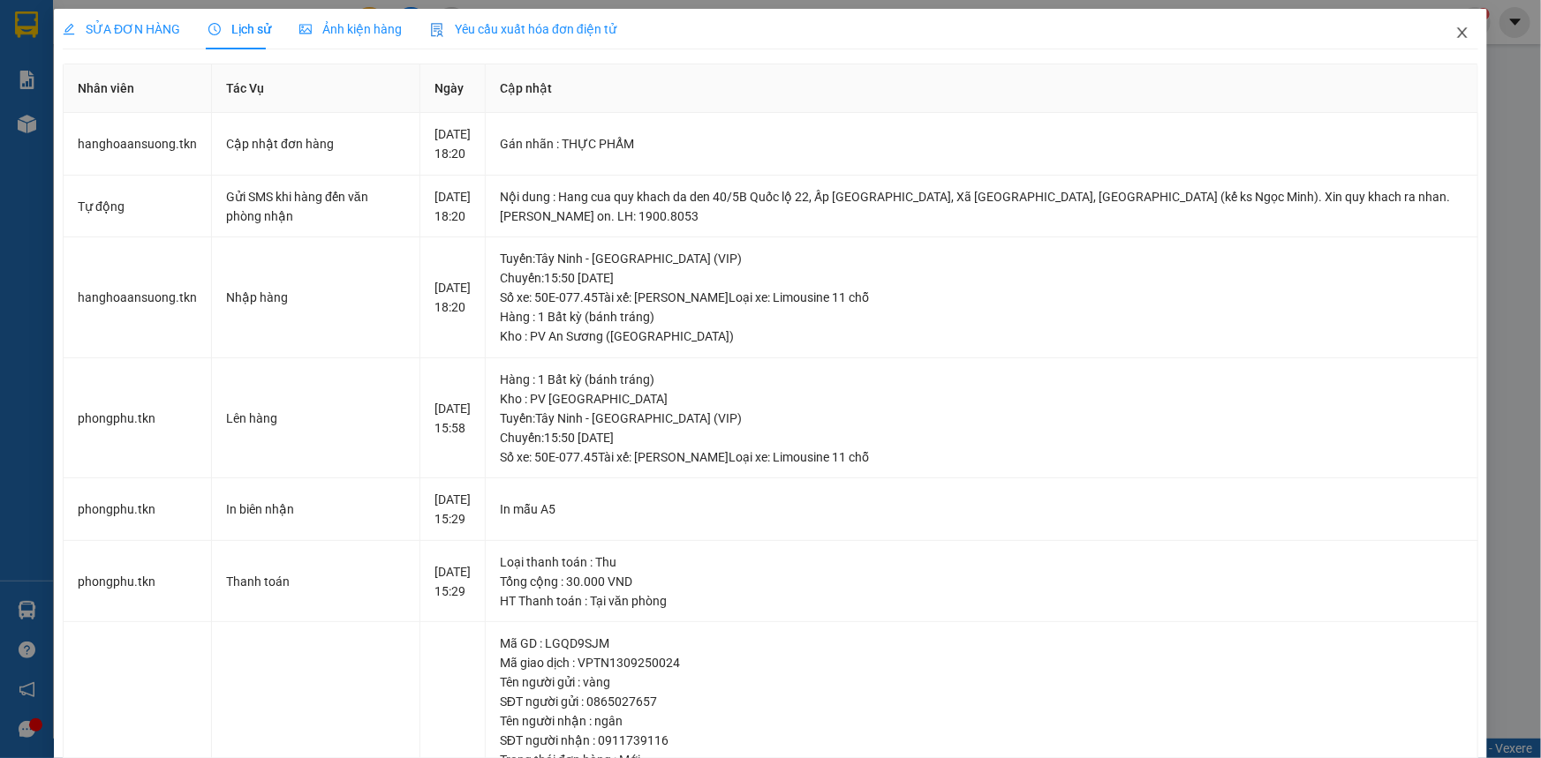
click at [1457, 29] on icon "close" at bounding box center [1462, 32] width 10 height 11
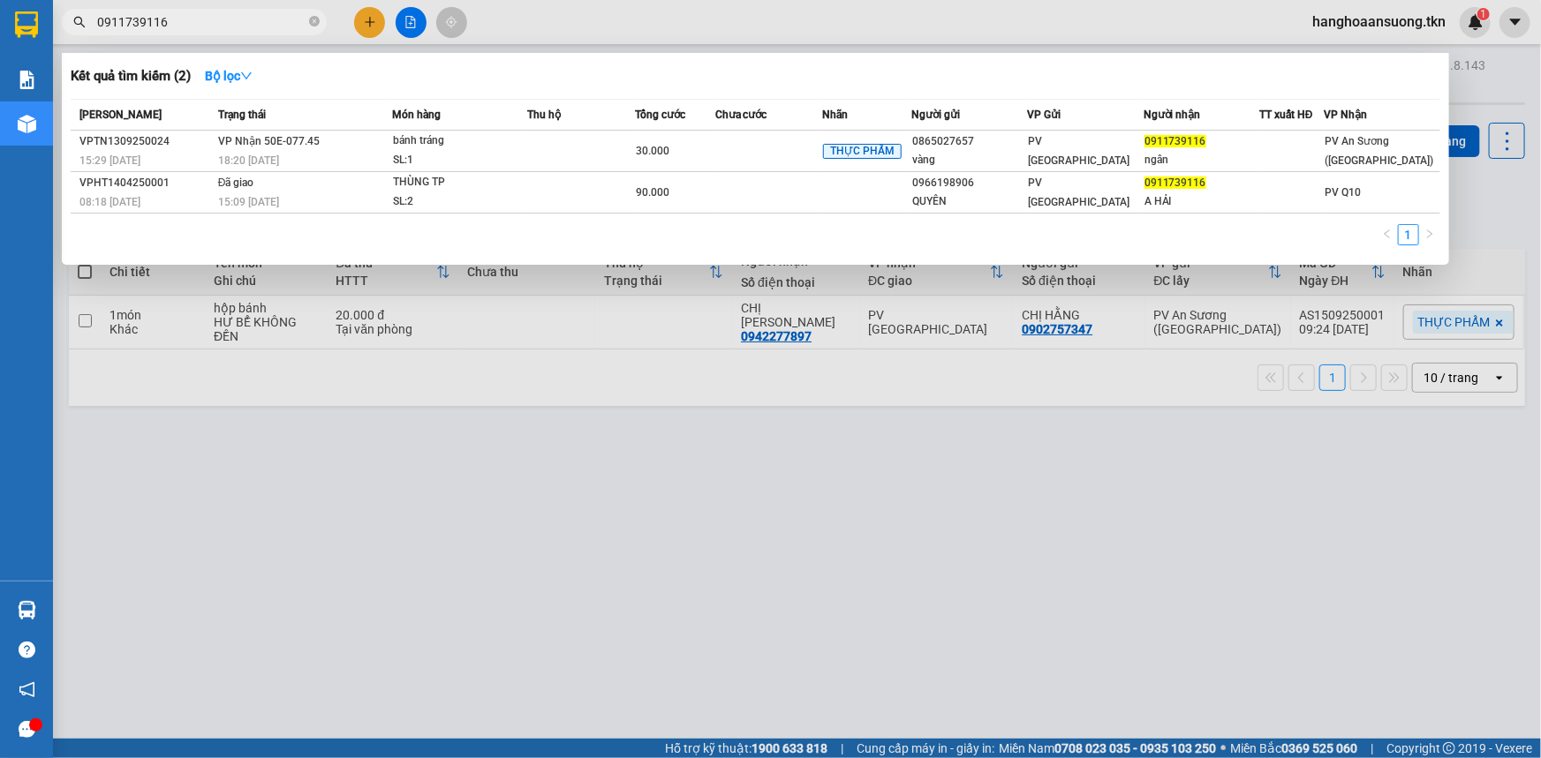
click at [257, 13] on input "0911739116" at bounding box center [201, 21] width 208 height 19
click at [527, 154] on td at bounding box center [580, 151] width 107 height 41
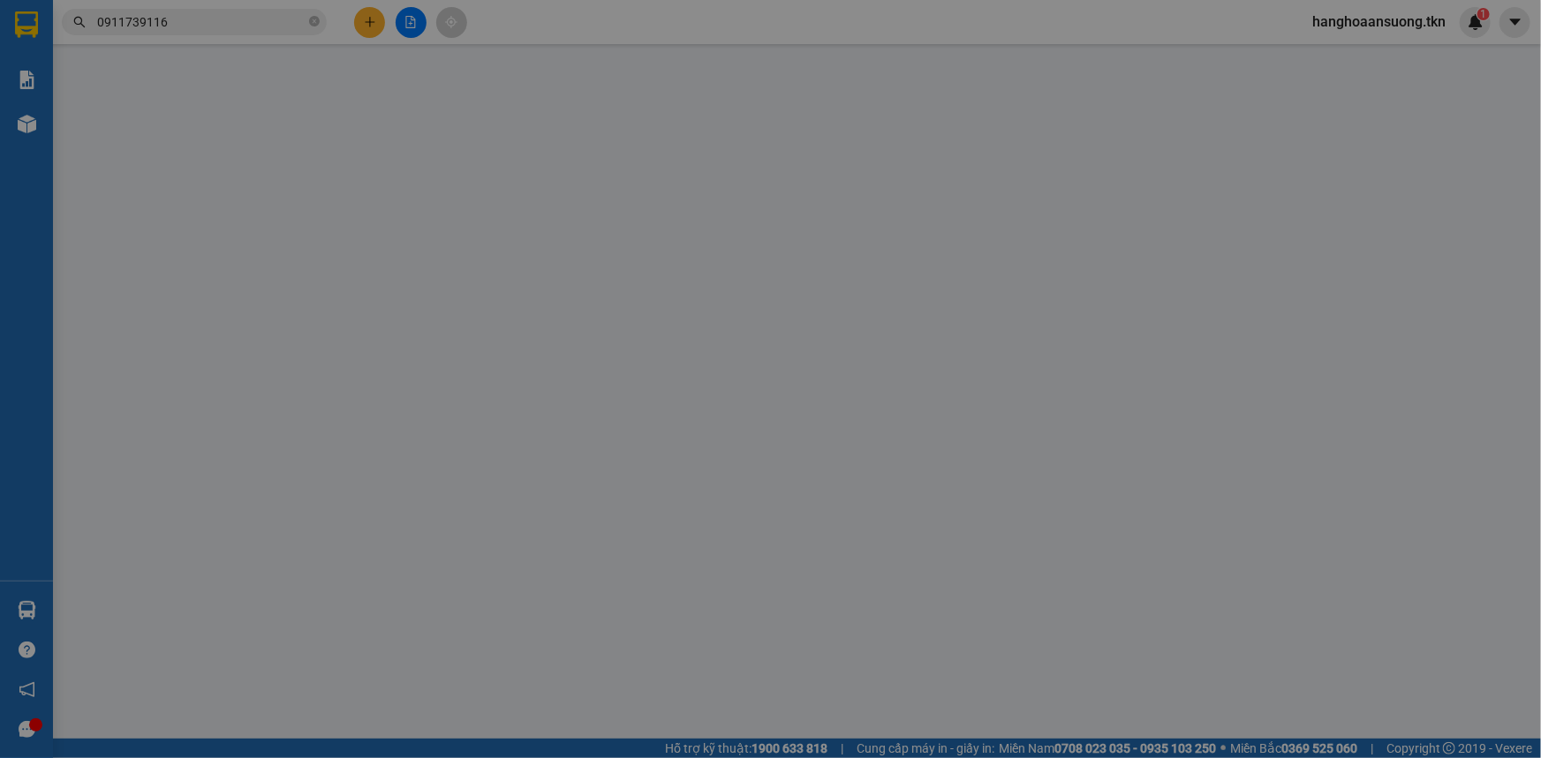
type input "0865027657"
type input "vàng"
type input "0911739116"
type input "ngân"
type input "30.000"
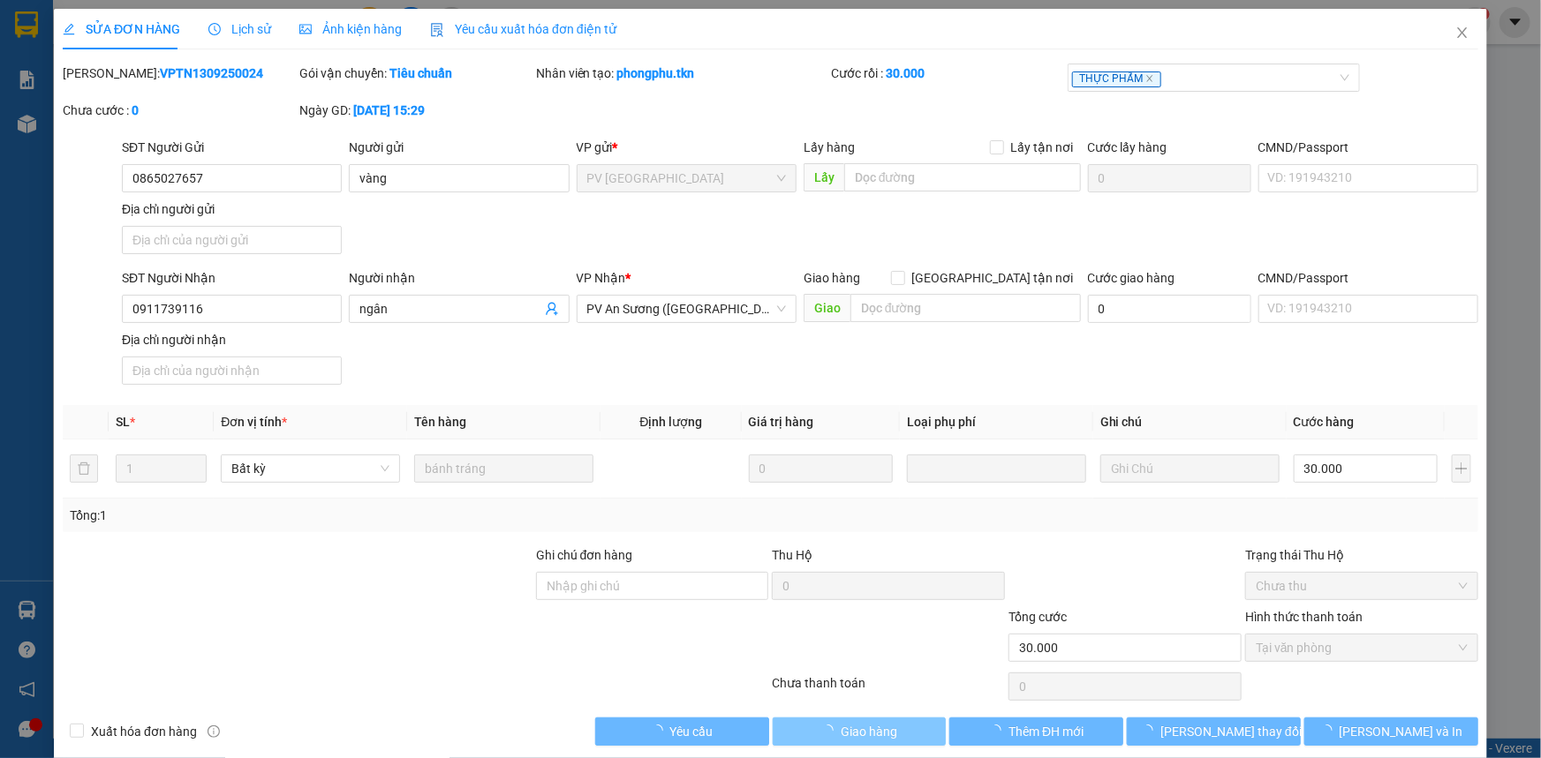
click at [891, 732] on button "Giao hàng" at bounding box center [860, 732] width 174 height 28
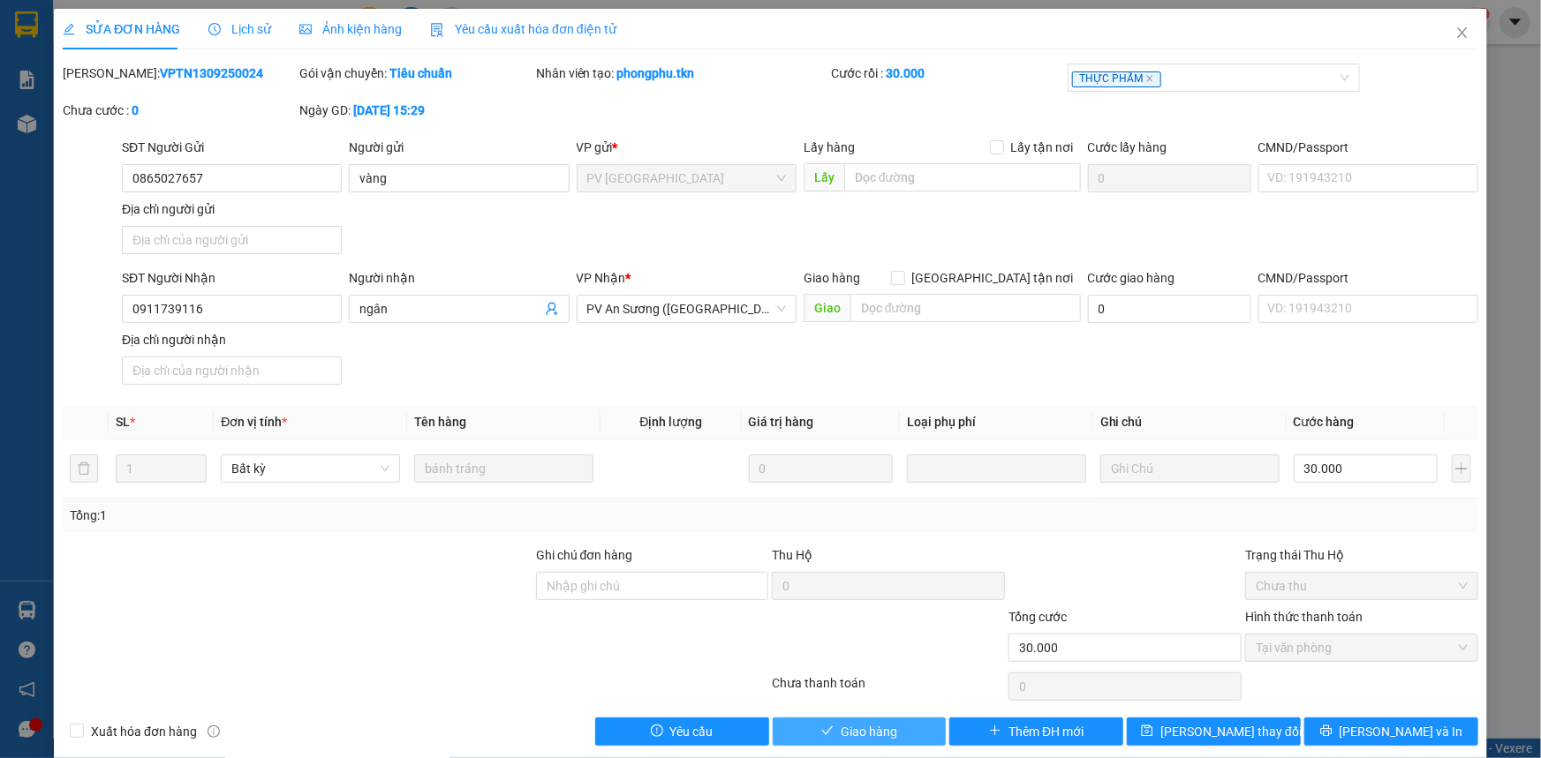
click at [906, 726] on button "Giao hàng" at bounding box center [860, 732] width 174 height 28
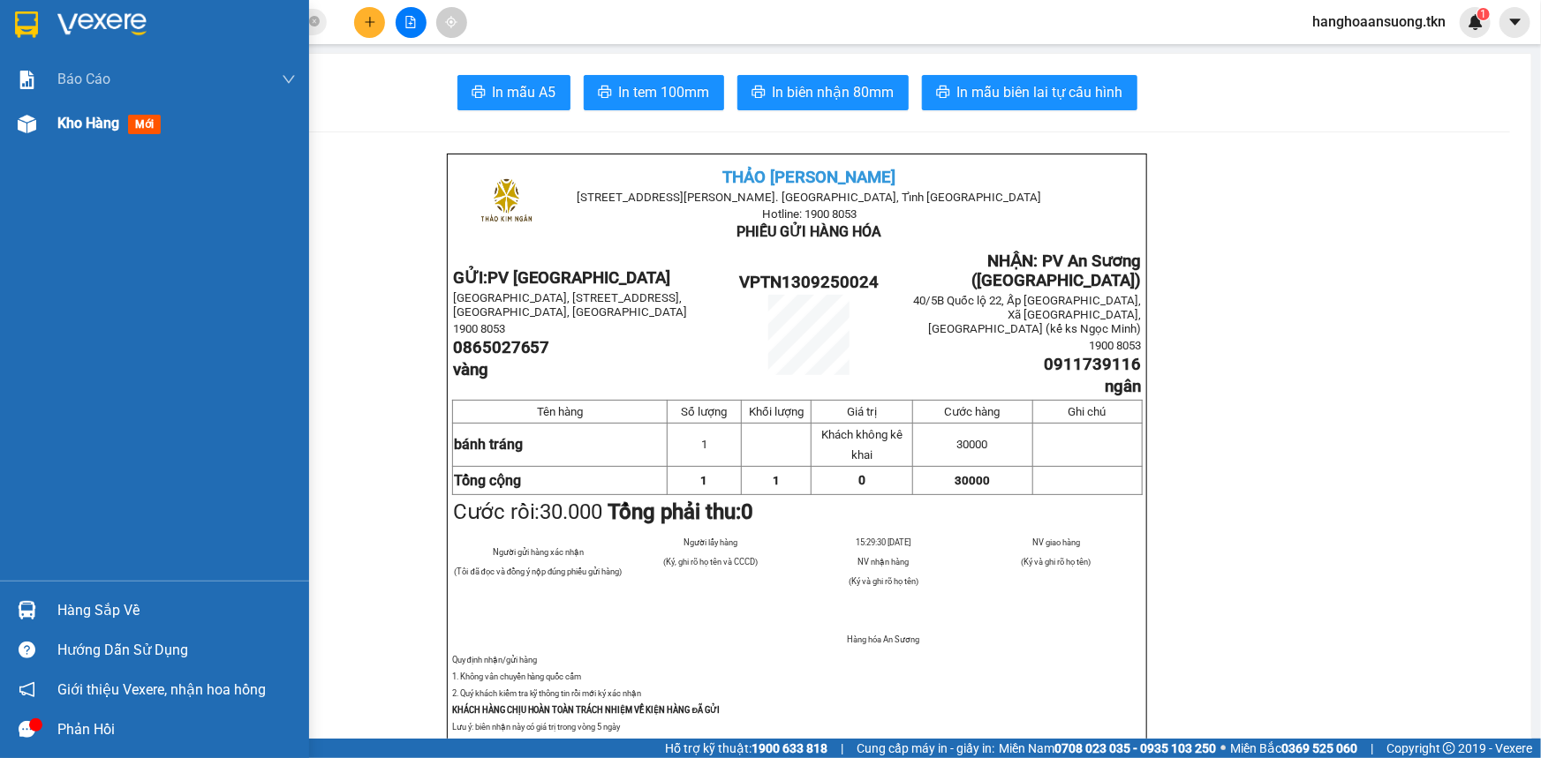
click at [67, 124] on span "Kho hàng" at bounding box center [88, 123] width 62 height 17
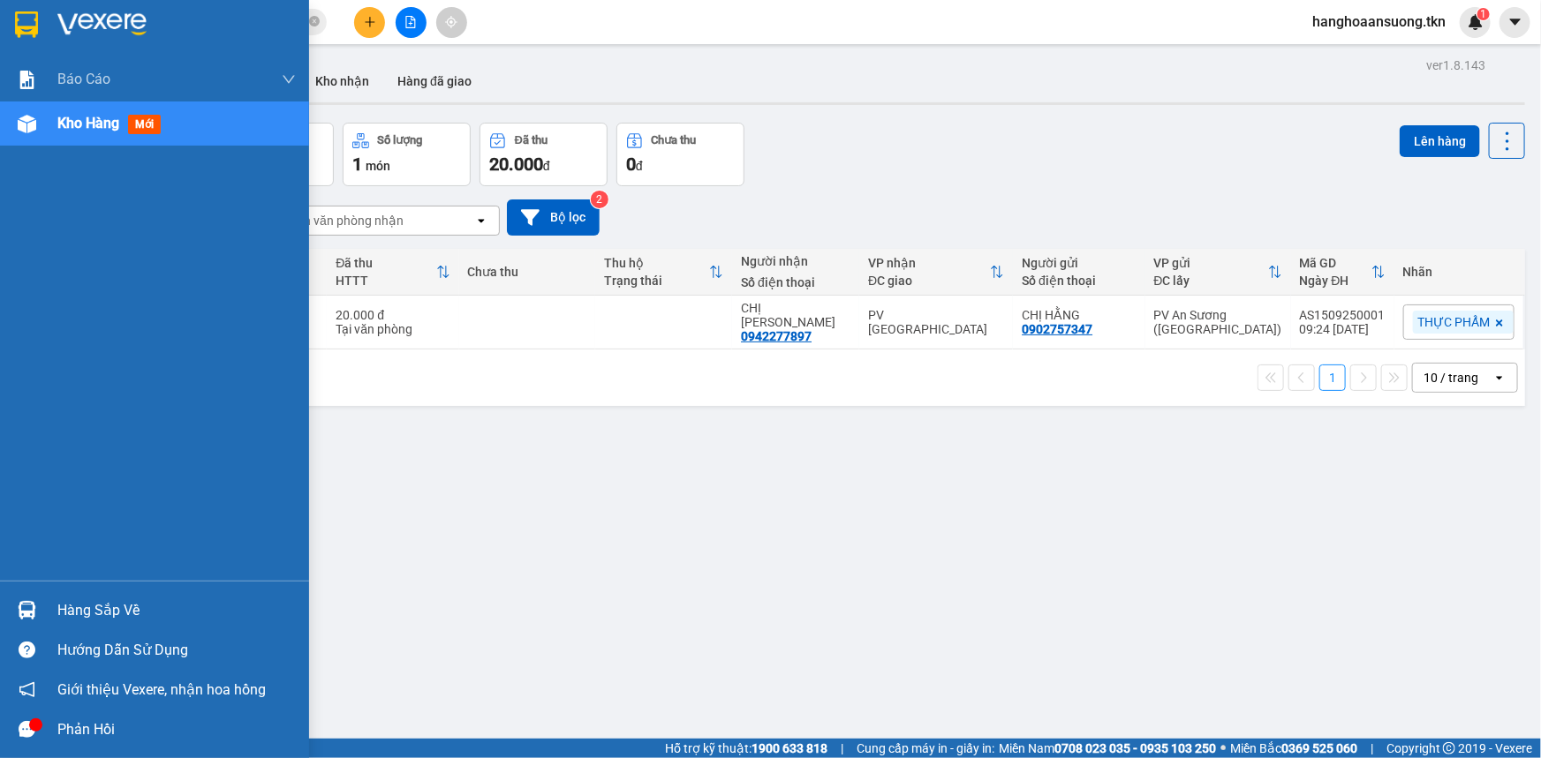
click at [105, 612] on div "Hàng sắp về" at bounding box center [176, 611] width 238 height 26
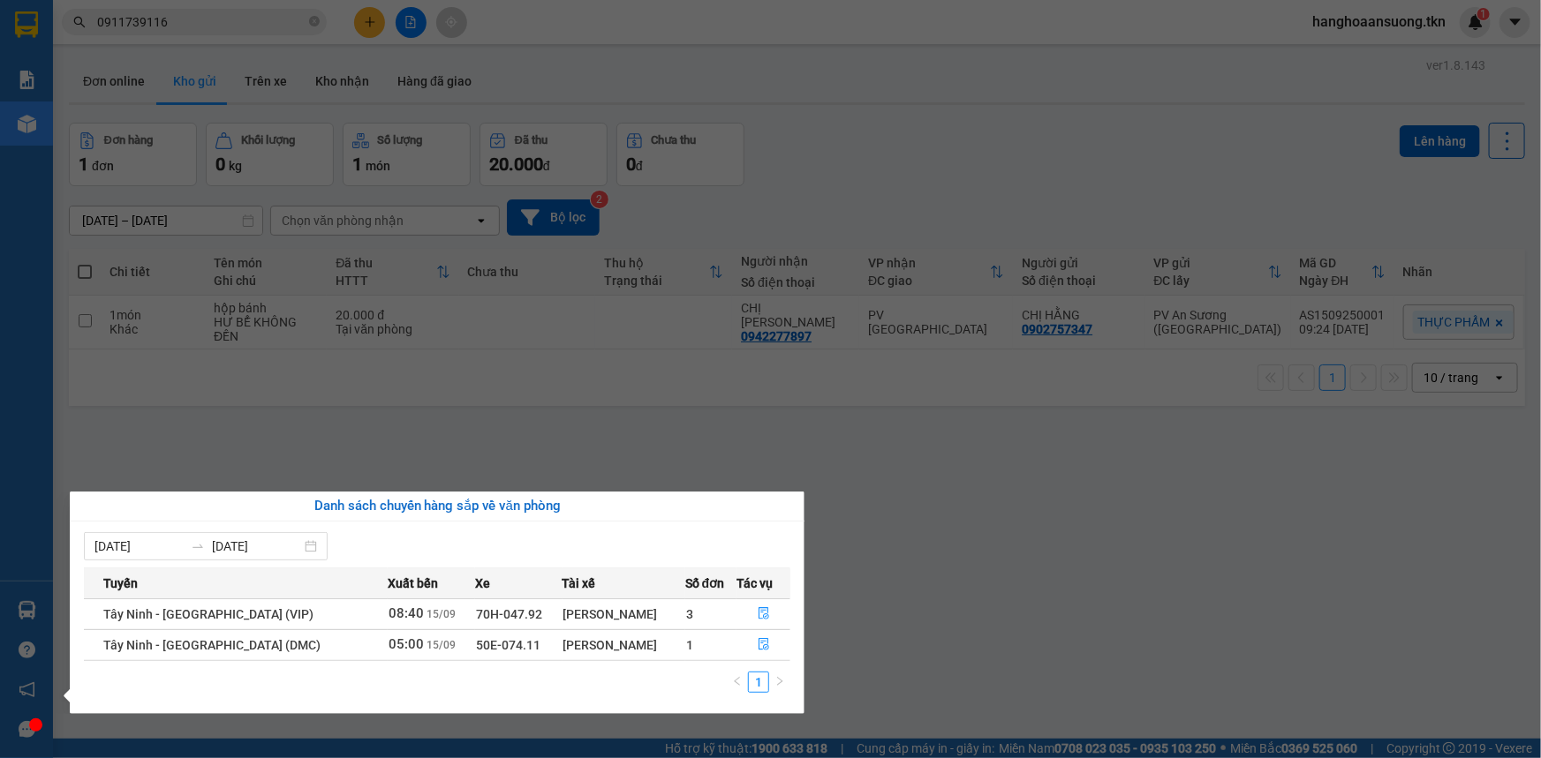
click at [702, 395] on section "Kết quả tìm kiếm ( 2 ) Bộ lọc Mã ĐH Trạng thái Món hàng Thu hộ Tổng cước Chưa c…" at bounding box center [770, 379] width 1541 height 758
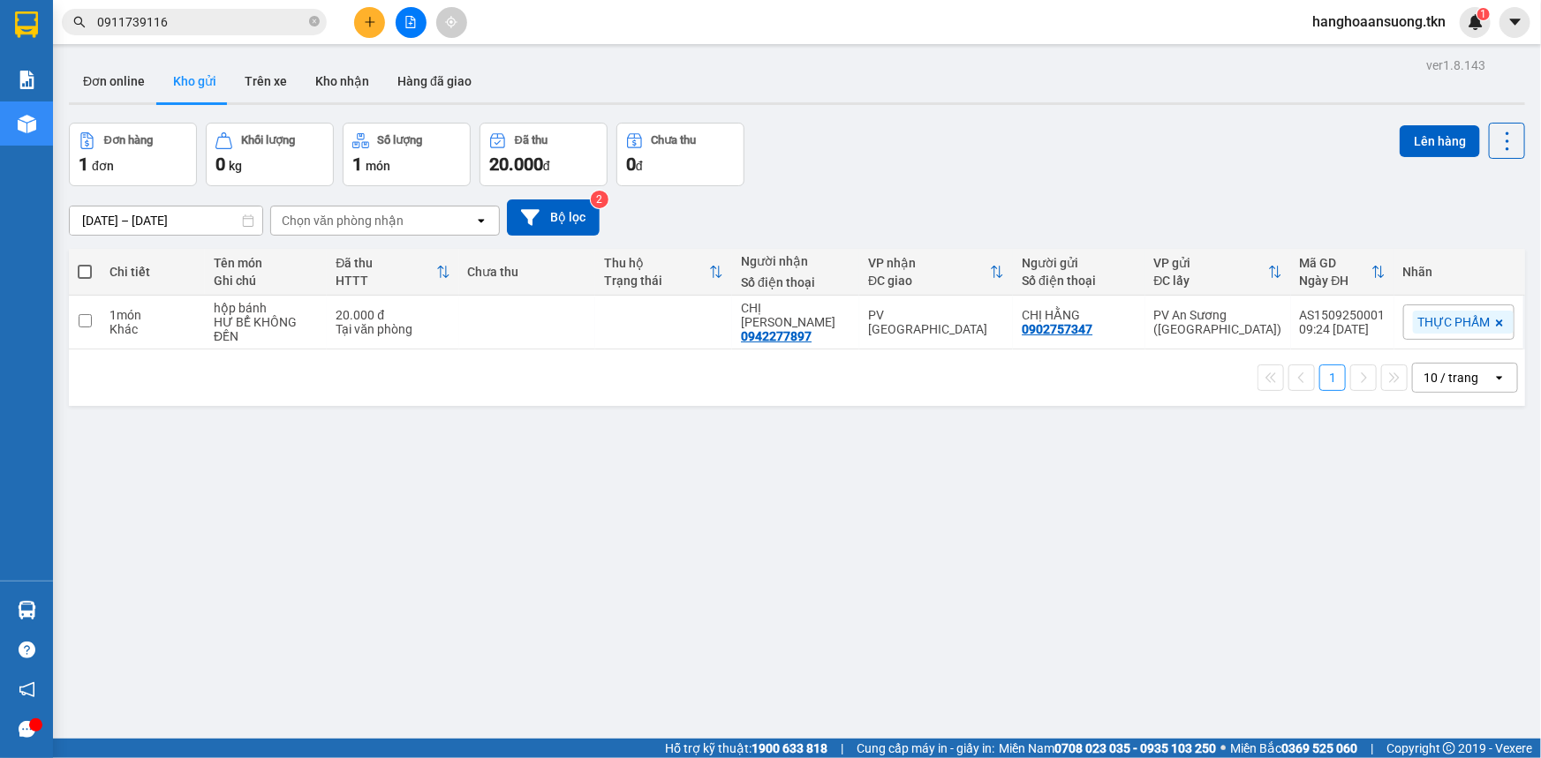
click at [379, 25] on button at bounding box center [369, 22] width 31 height 31
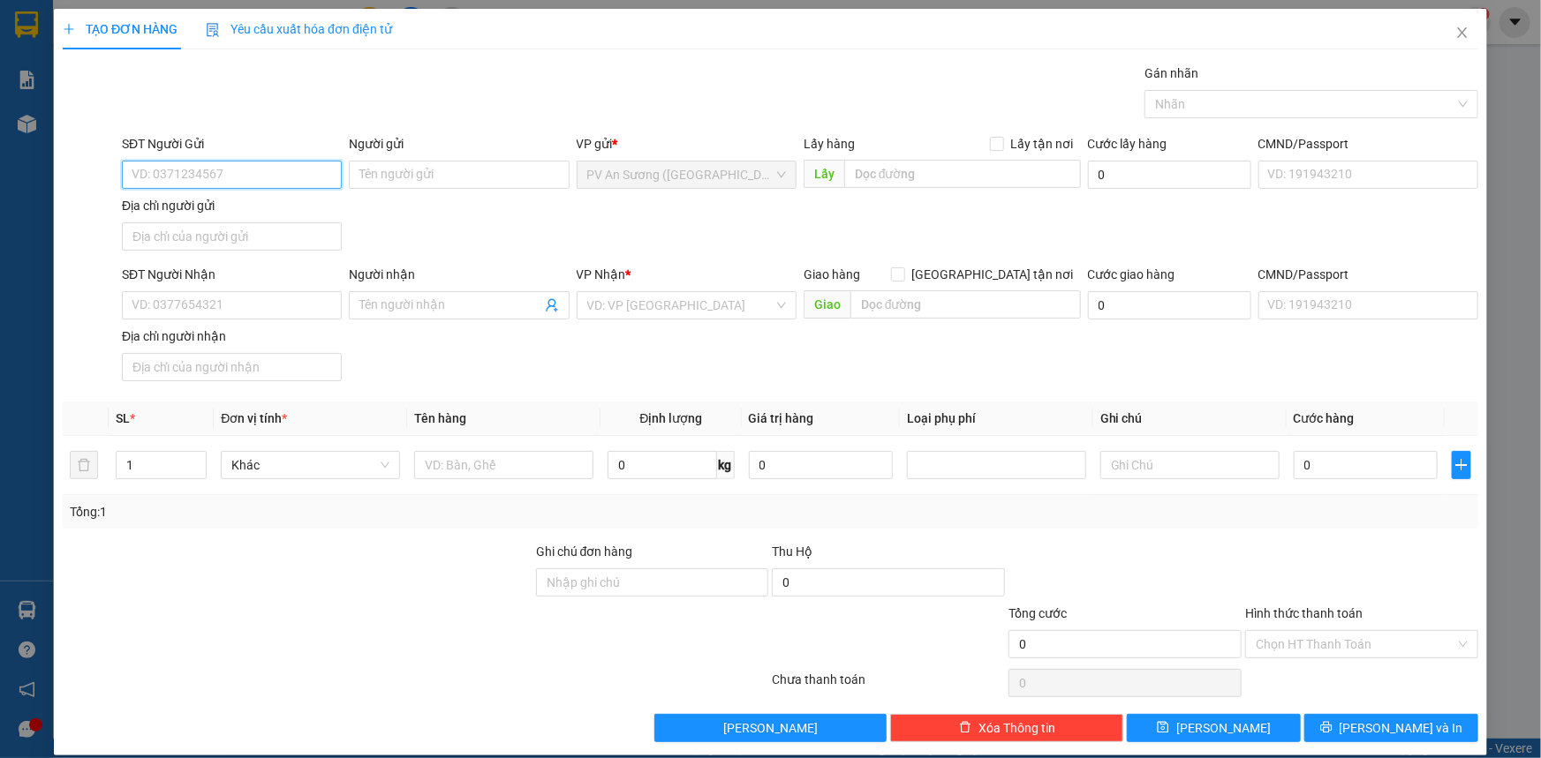
click at [283, 169] on input "SĐT Người Gửi" at bounding box center [232, 175] width 220 height 28
